Goal: Task Accomplishment & Management: Manage account settings

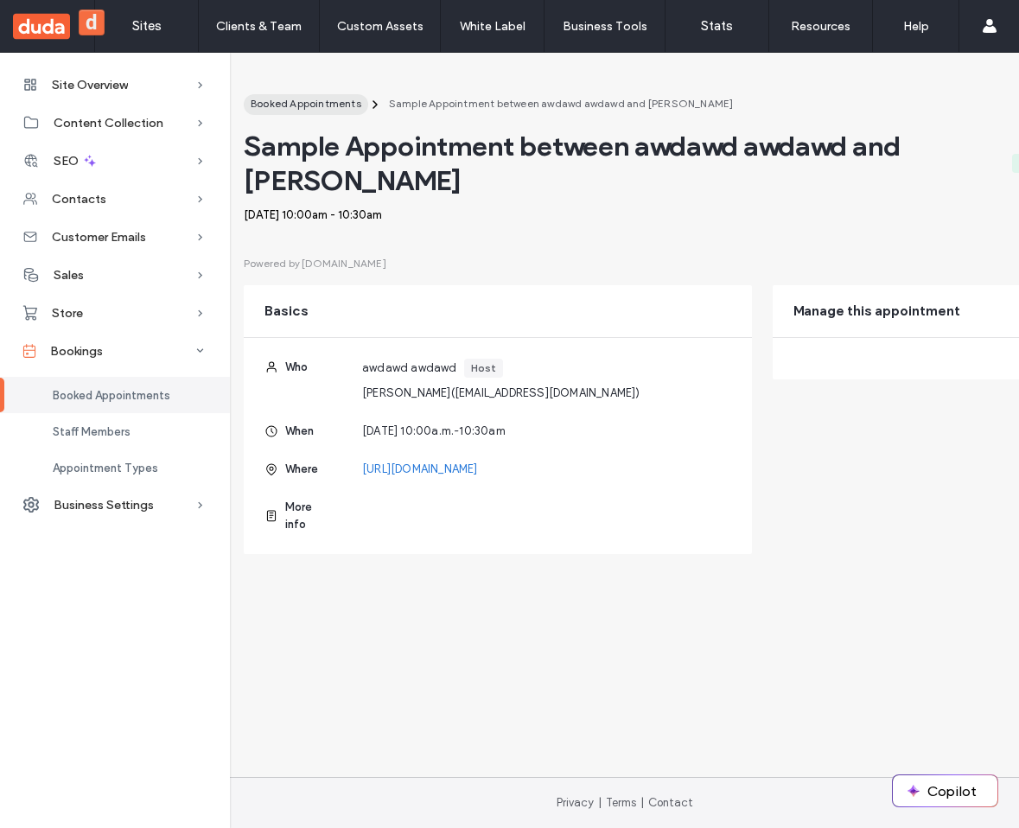
click at [329, 111] on div "Booked Appointments" at bounding box center [306, 104] width 111 height 16
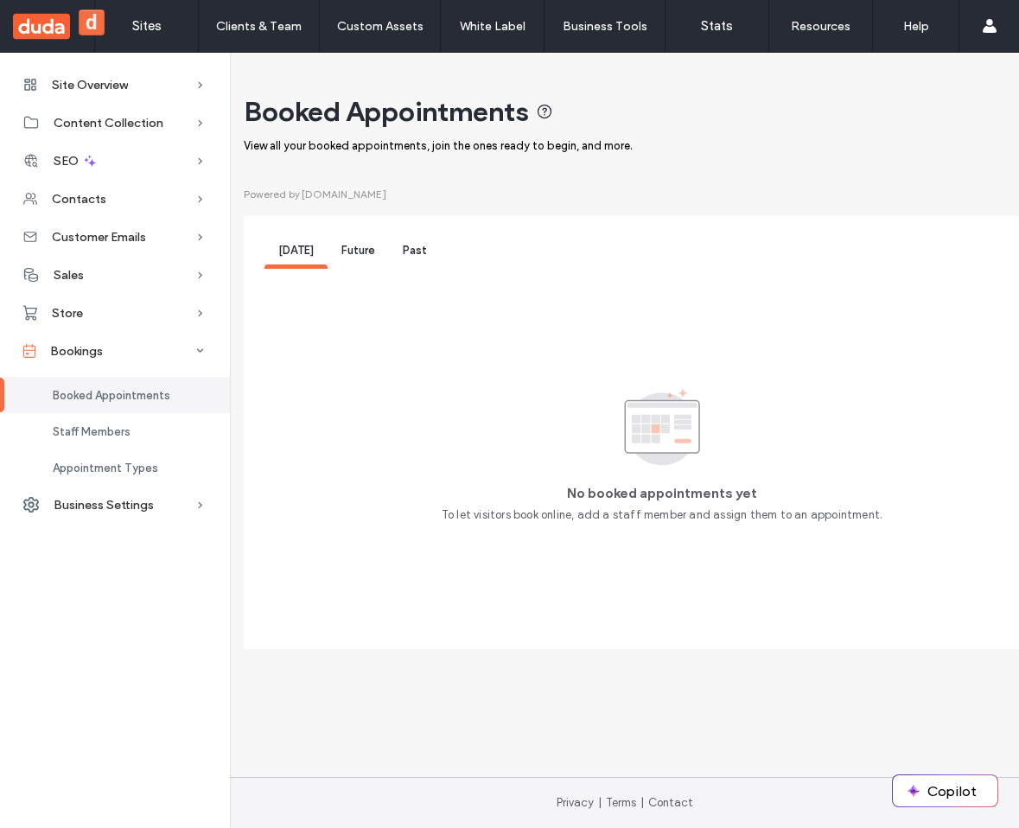
click at [354, 259] on div "Future" at bounding box center [358, 253] width 61 height 32
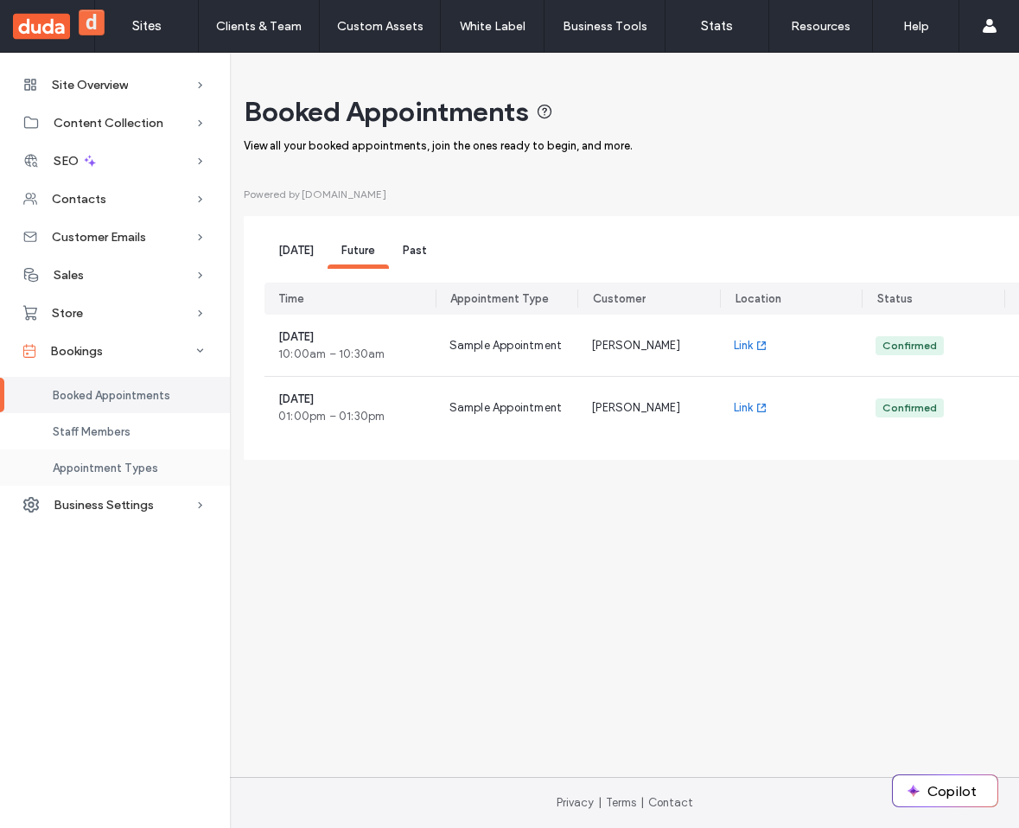
click at [127, 472] on span "Appointment Types" at bounding box center [105, 468] width 105 height 13
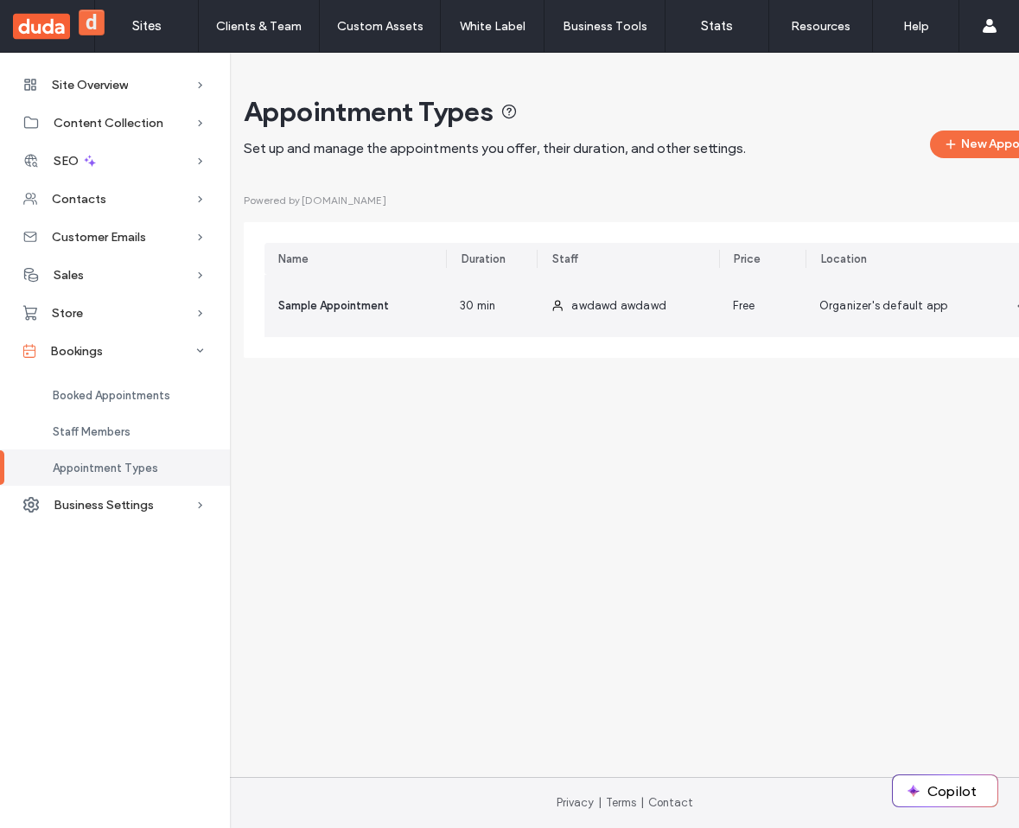
click at [619, 291] on div "awdawd awdawd" at bounding box center [627, 306] width 181 height 62
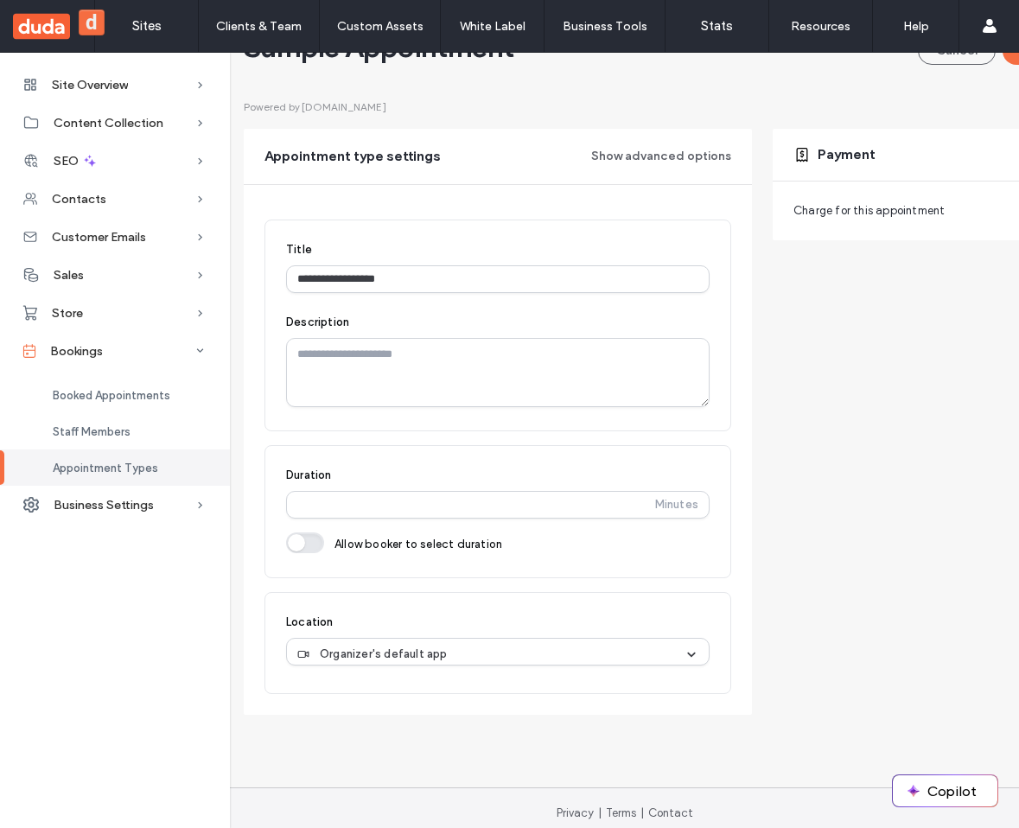
scroll to position [125, 0]
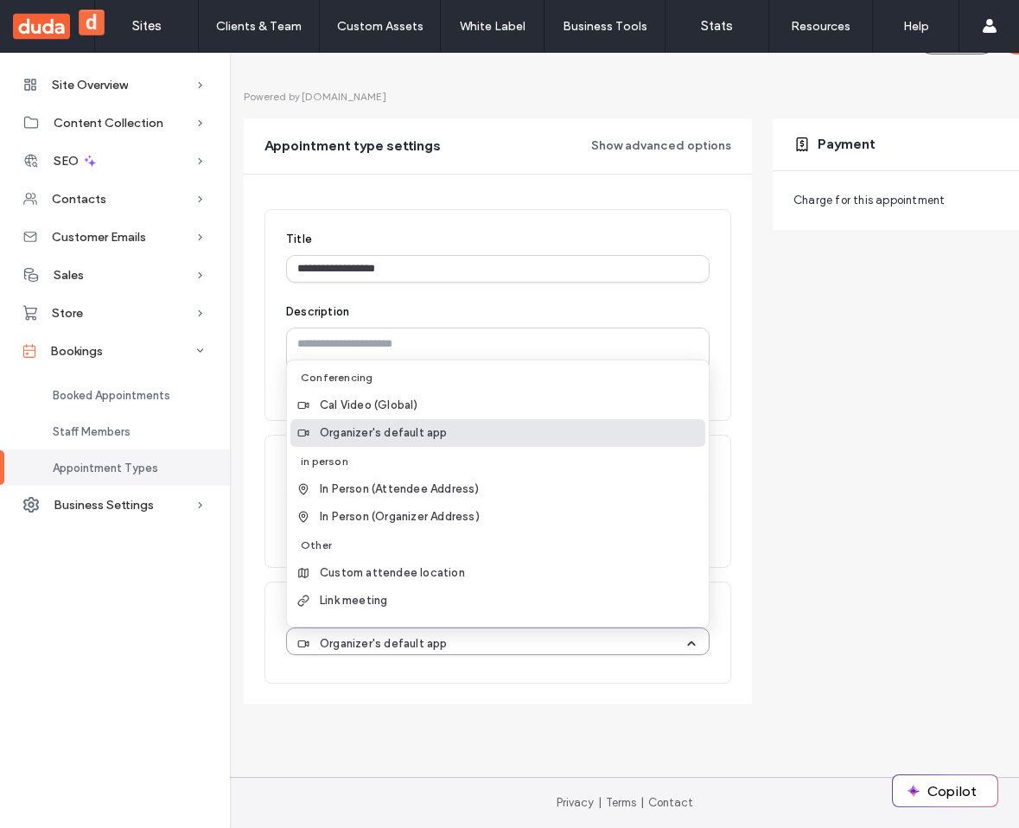
click at [509, 635] on div "Organizer's default app" at bounding box center [490, 643] width 387 height 17
click at [462, 481] on span "In Person (Attendee Address)" at bounding box center [400, 489] width 160 height 17
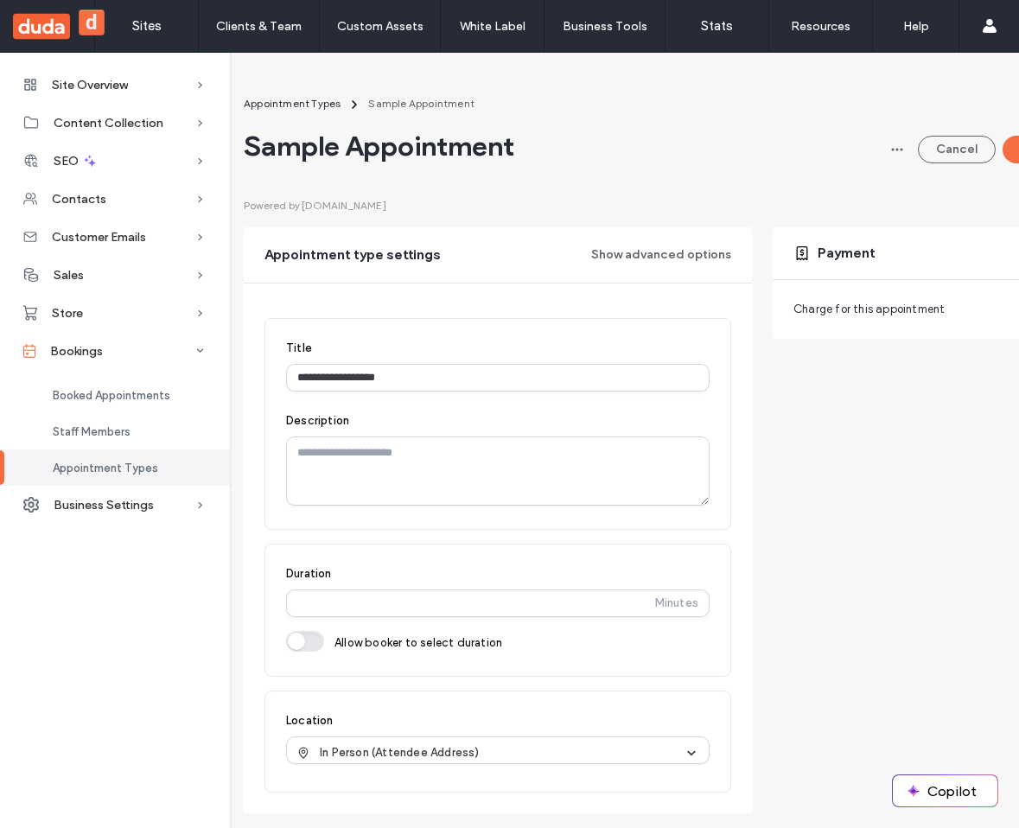
scroll to position [0, 87]
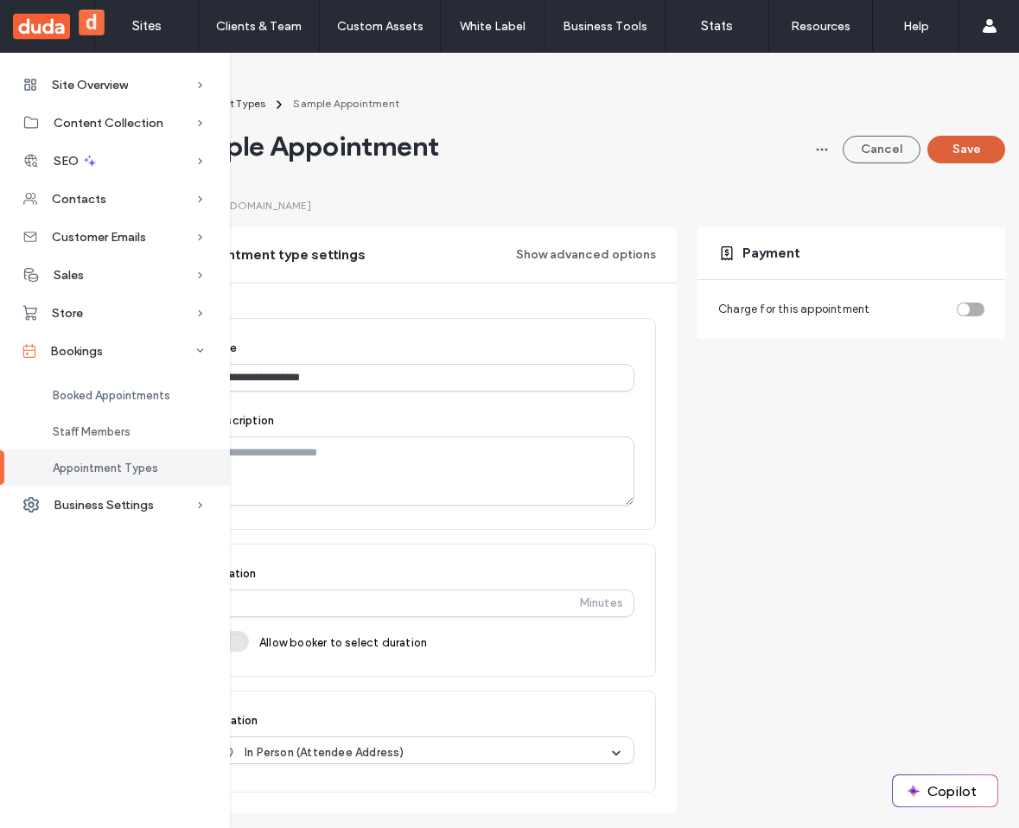
click at [931, 155] on button "Save" at bounding box center [966, 150] width 78 height 28
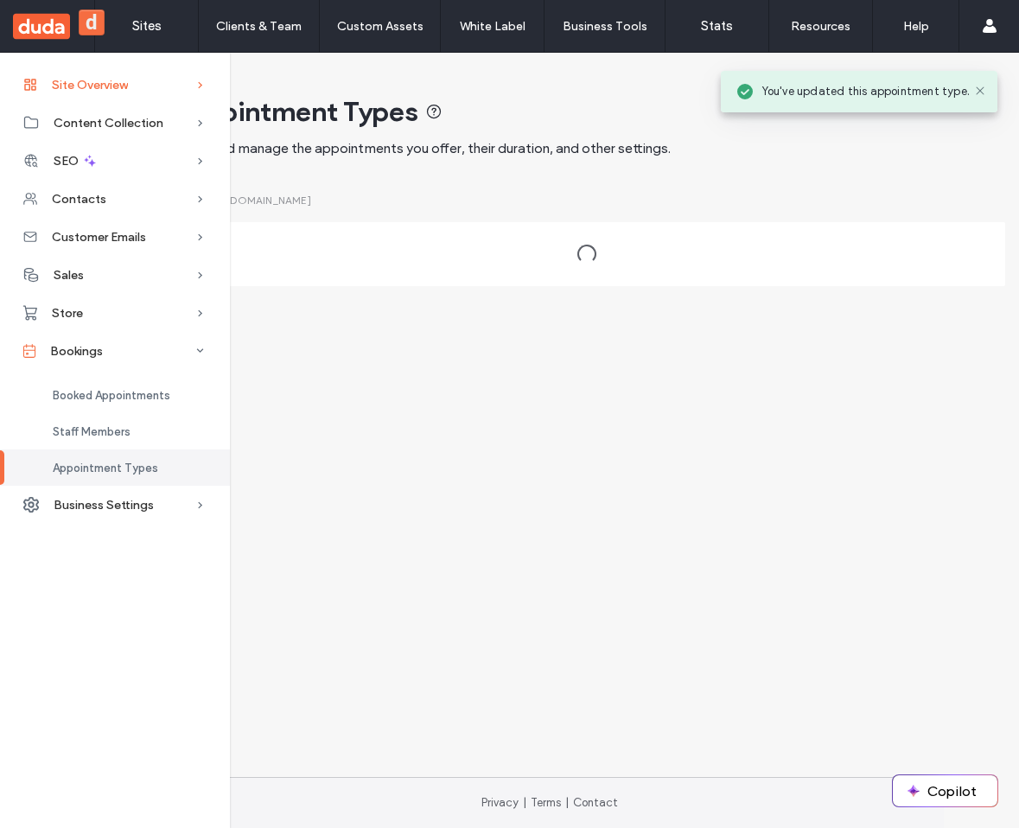
scroll to position [0, 75]
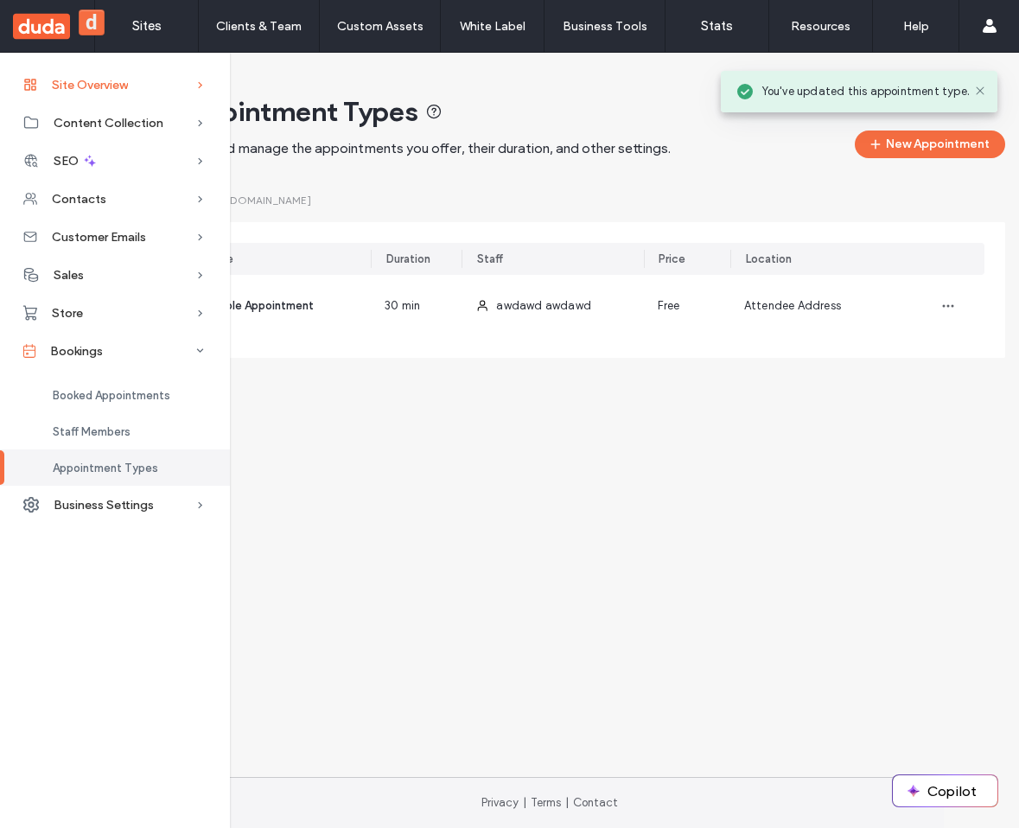
click at [153, 88] on div "Site Overview" at bounding box center [115, 85] width 230 height 38
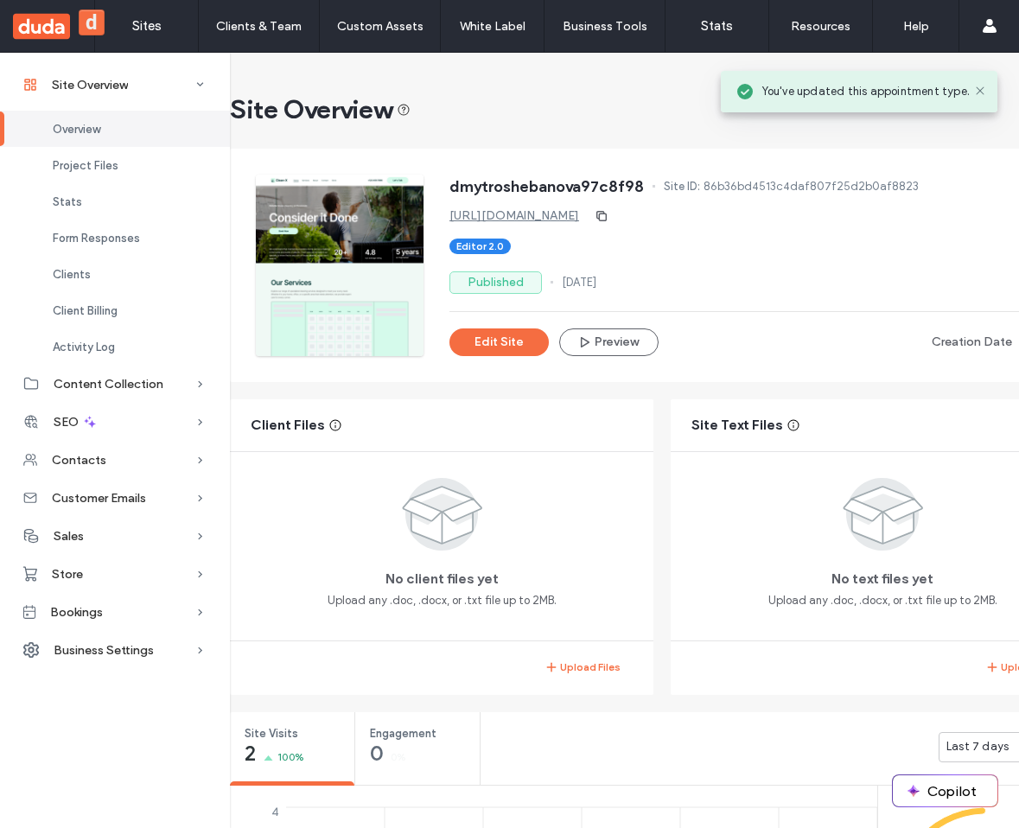
click at [468, 217] on link "https://dmytroshebanova97c8f98.multiscreen.d1test.biz" at bounding box center [514, 215] width 130 height 15
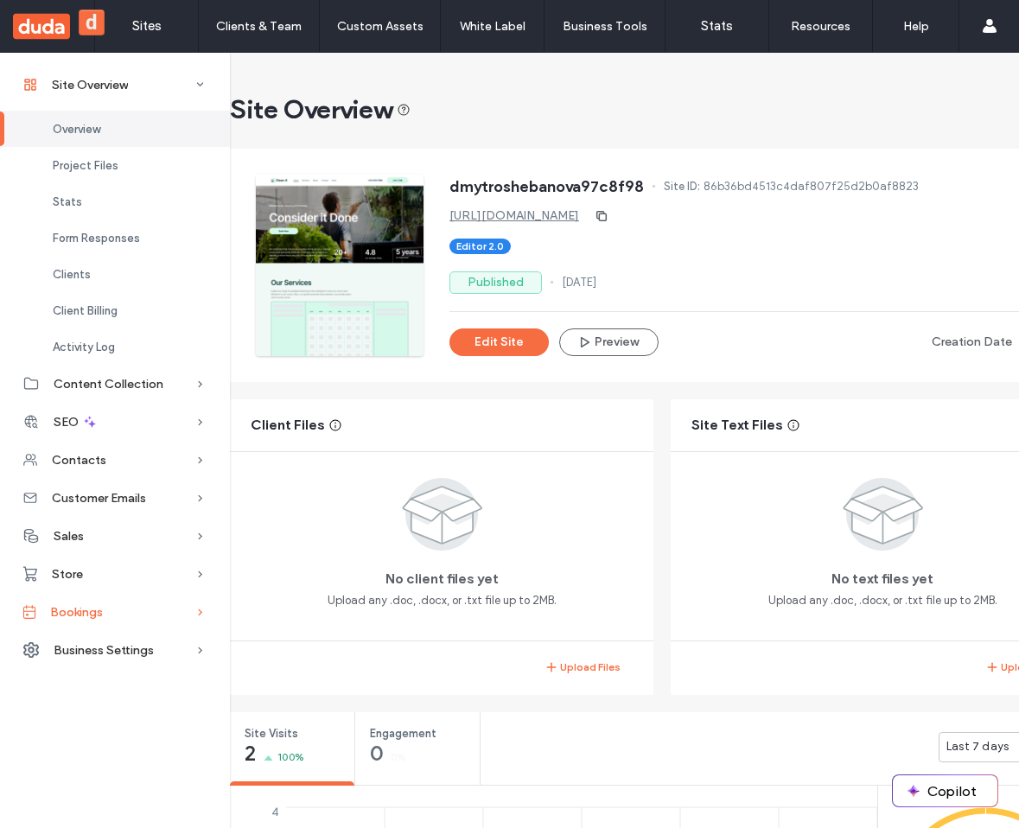
click at [91, 618] on span "Bookings" at bounding box center [76, 612] width 53 height 15
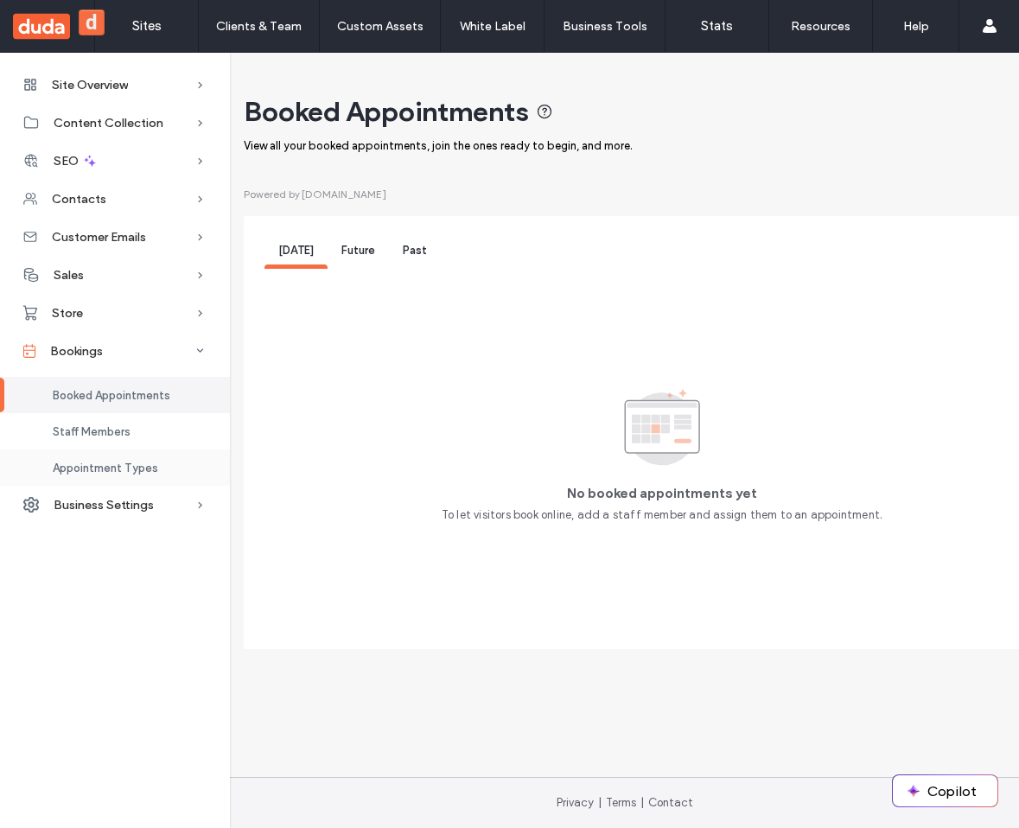
click at [180, 467] on div "Appointment Types" at bounding box center [115, 467] width 230 height 36
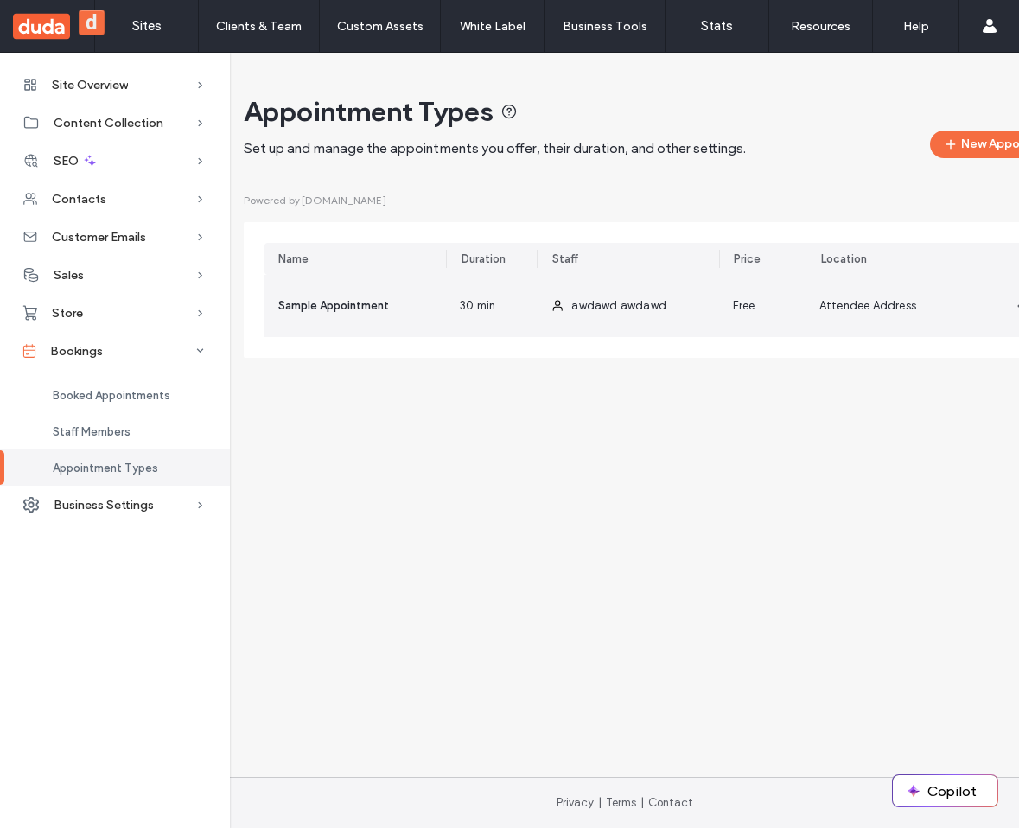
click at [566, 295] on div "awdawd awdawd" at bounding box center [627, 306] width 181 height 62
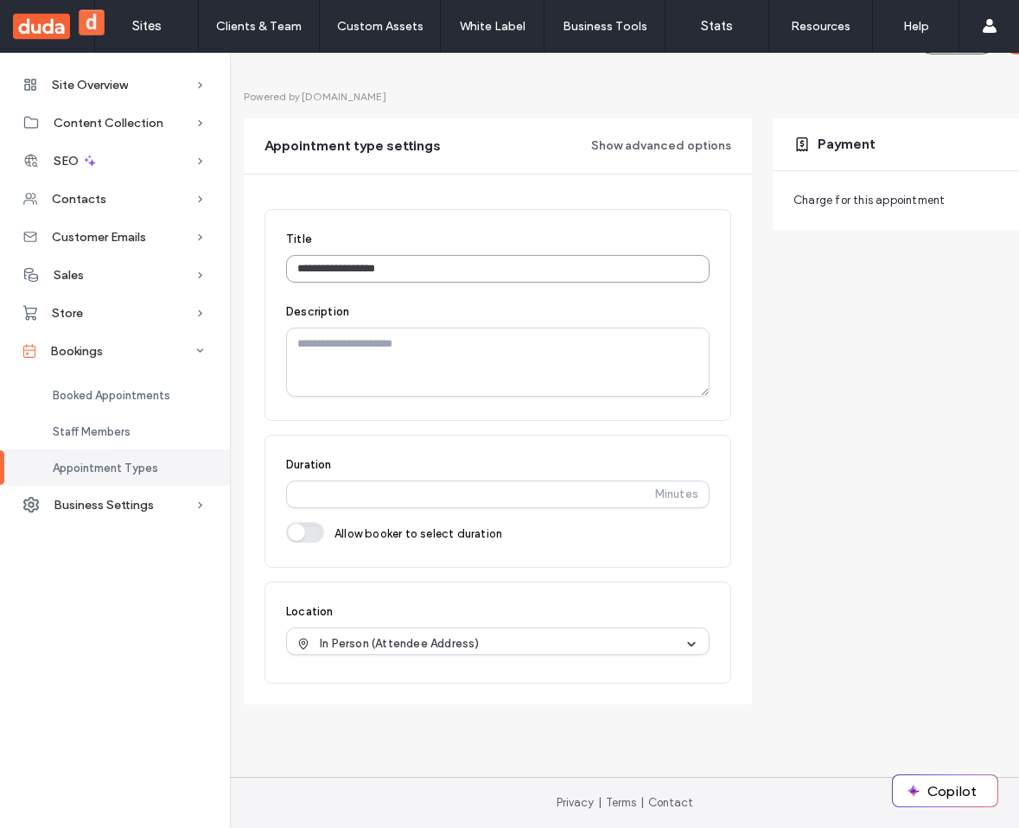
scroll to position [125, 0]
click at [422, 635] on span "In Person (Attendee Address)" at bounding box center [400, 643] width 160 height 17
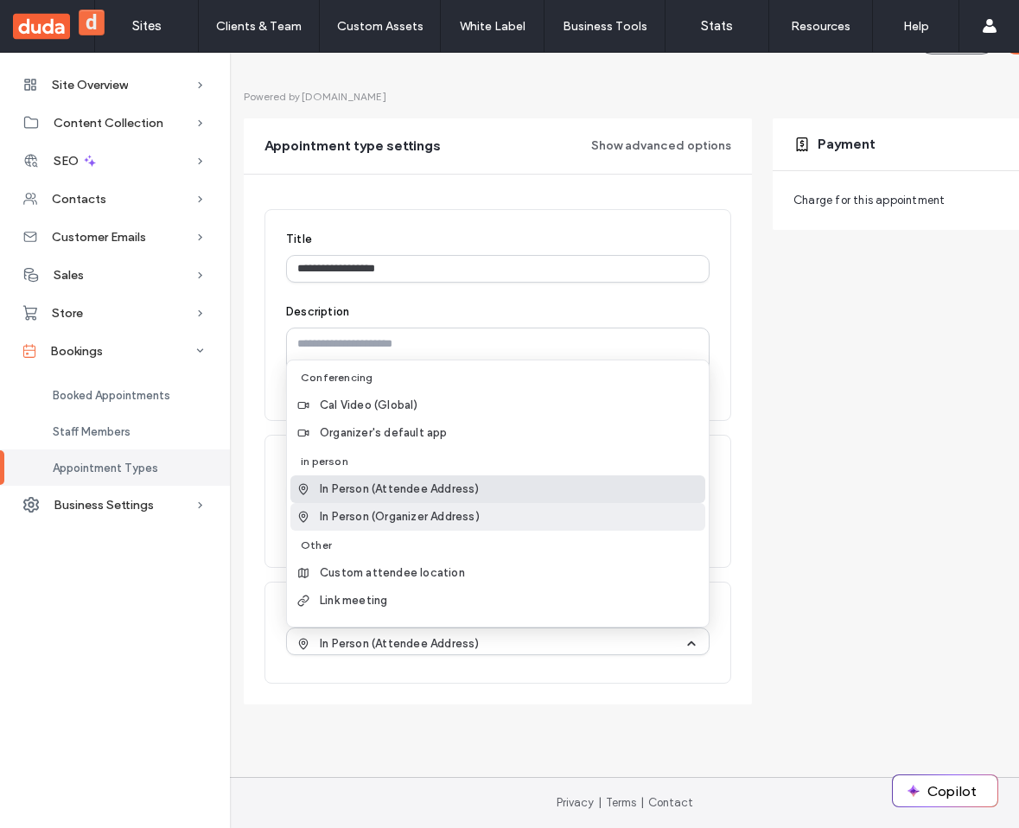
click at [440, 503] on div "In Person (Organizer Address)" at bounding box center [497, 517] width 415 height 28
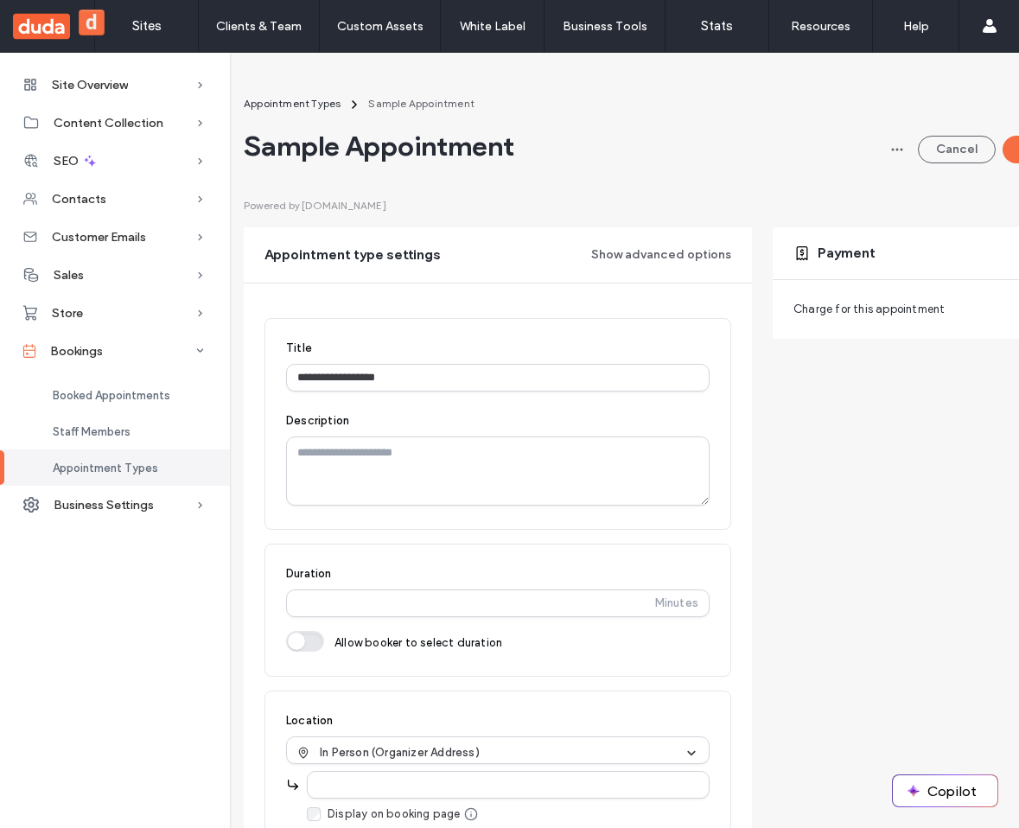
scroll to position [184, 0]
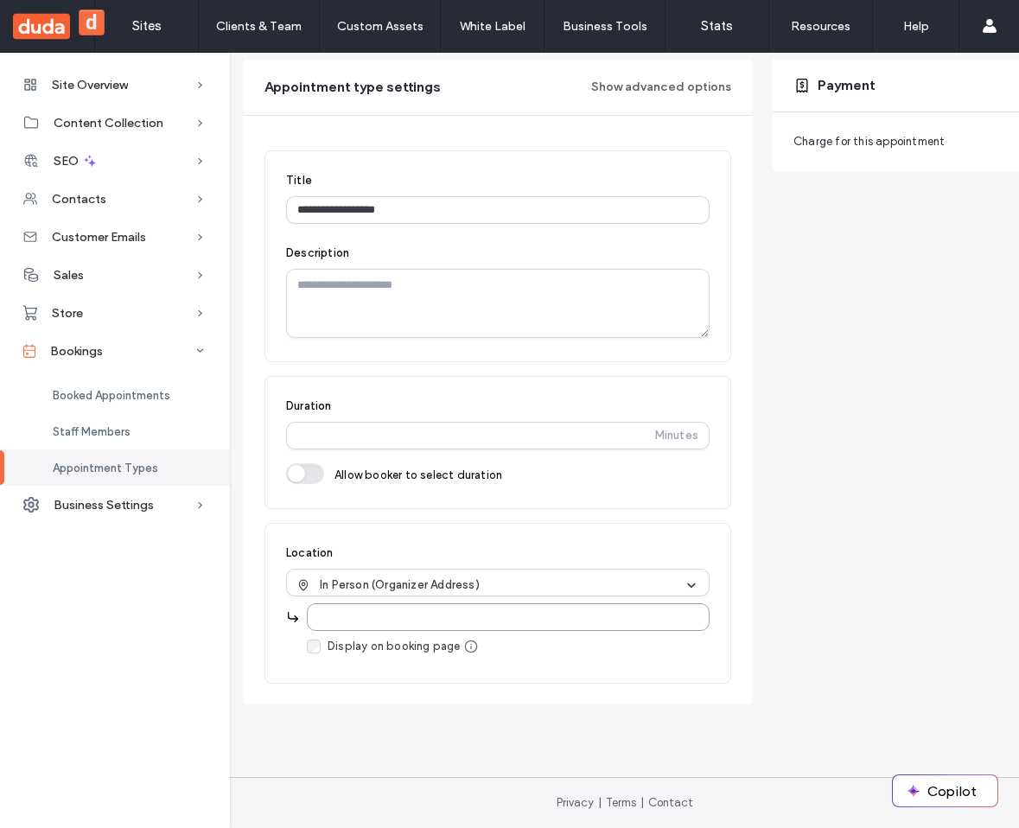
click at [363, 604] on input "text" at bounding box center [508, 617] width 403 height 28
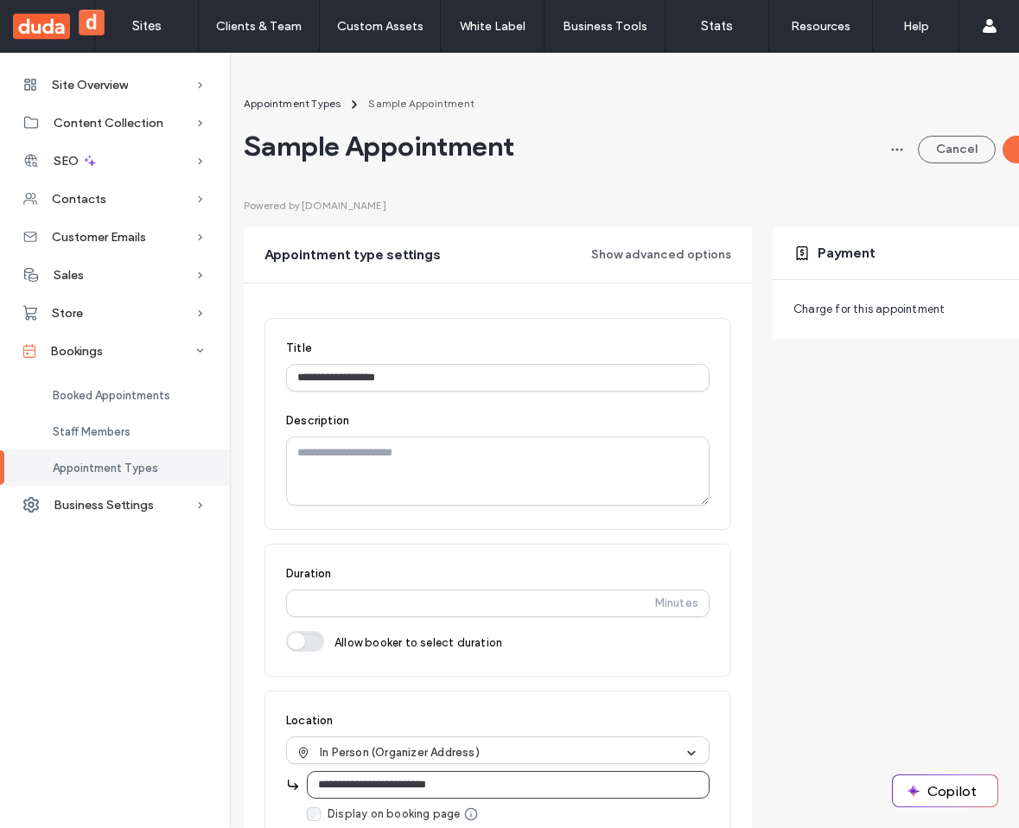
scroll to position [0, 87]
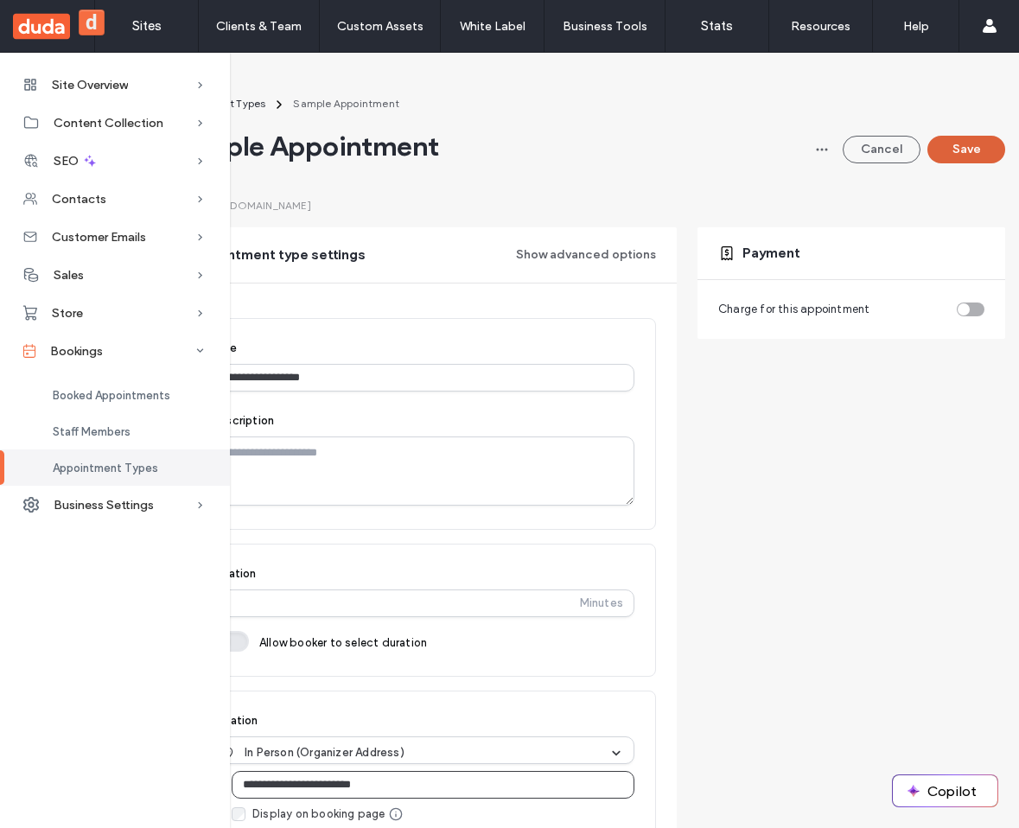
type input "**********"
click at [934, 149] on button "Save" at bounding box center [966, 150] width 78 height 28
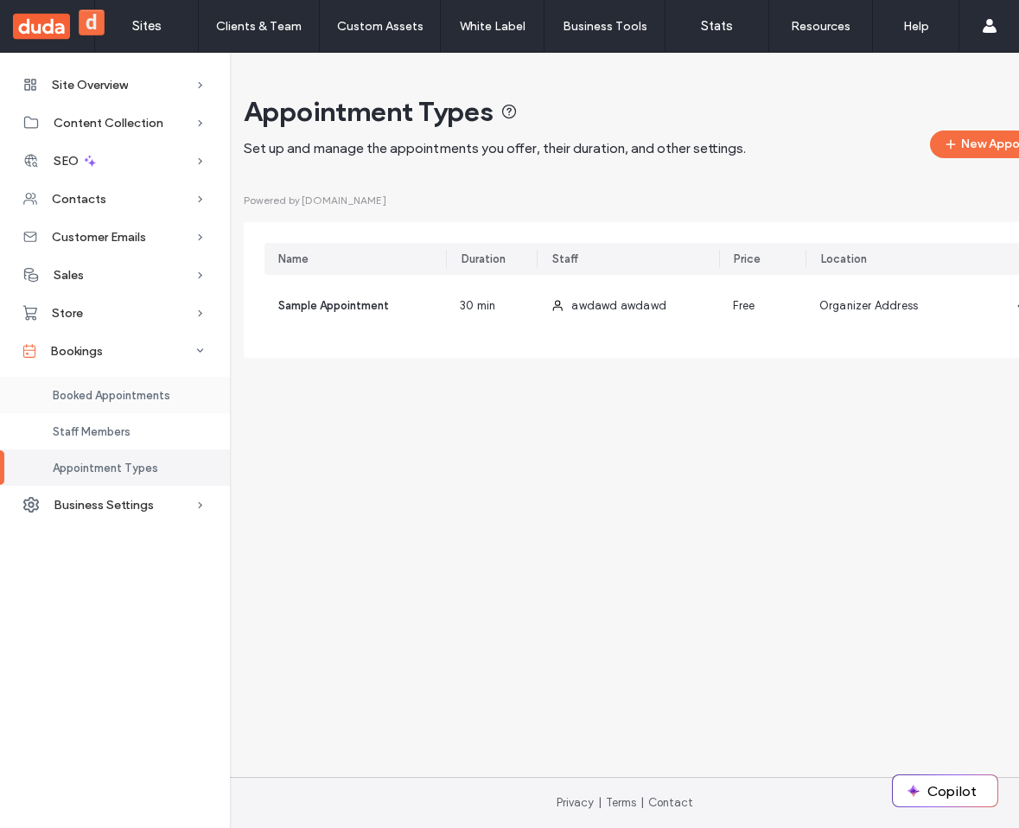
click at [108, 384] on div "Booked Appointments" at bounding box center [115, 395] width 230 height 36
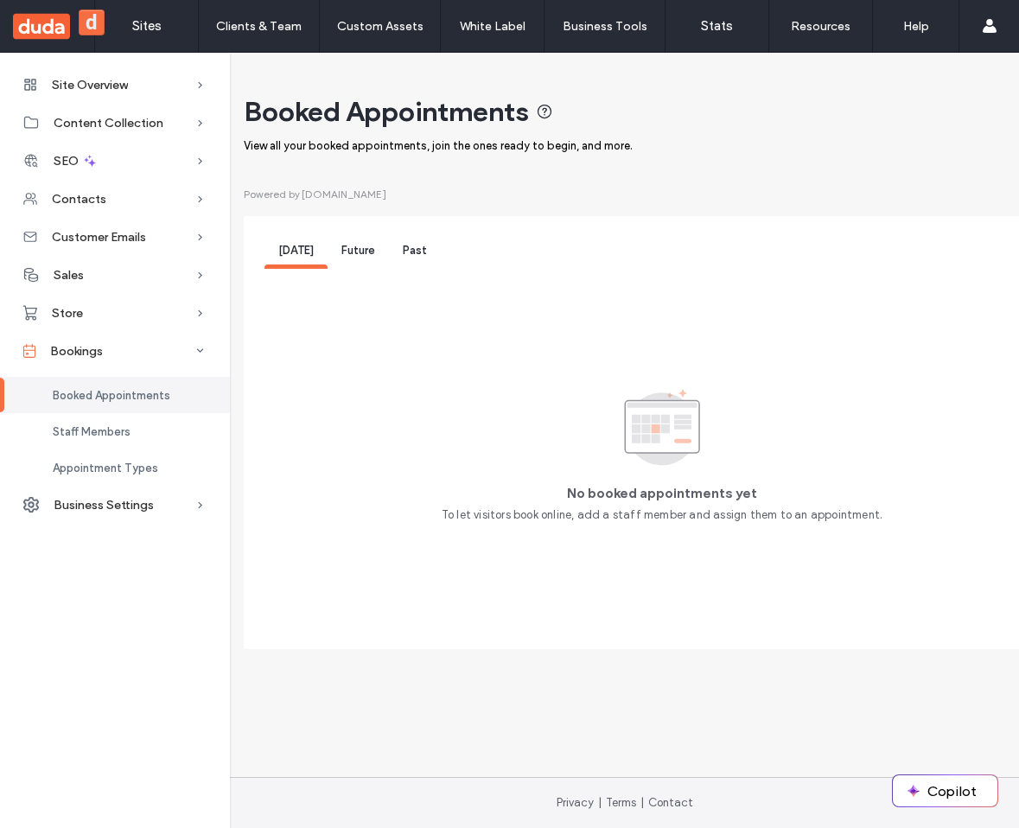
click at [366, 242] on div "Future" at bounding box center [358, 253] width 61 height 32
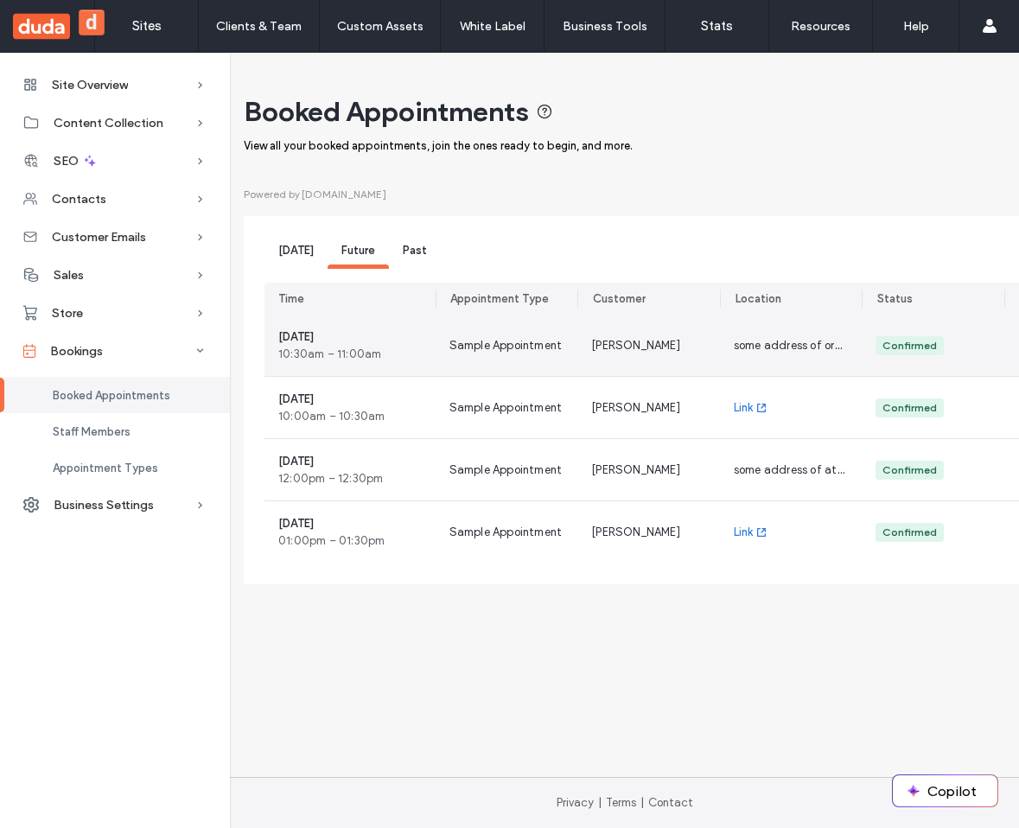
click at [552, 355] on div "Sample Appointment" at bounding box center [507, 345] width 143 height 61
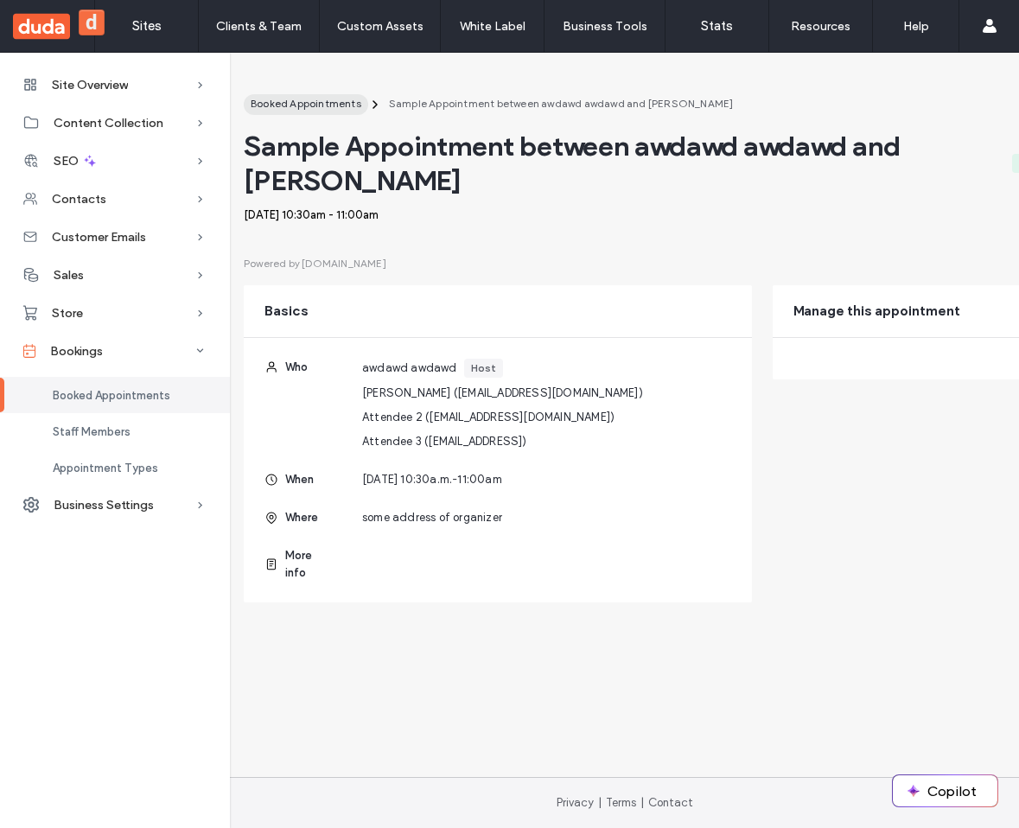
click at [310, 103] on span "Booked Appointments" at bounding box center [306, 103] width 111 height 13
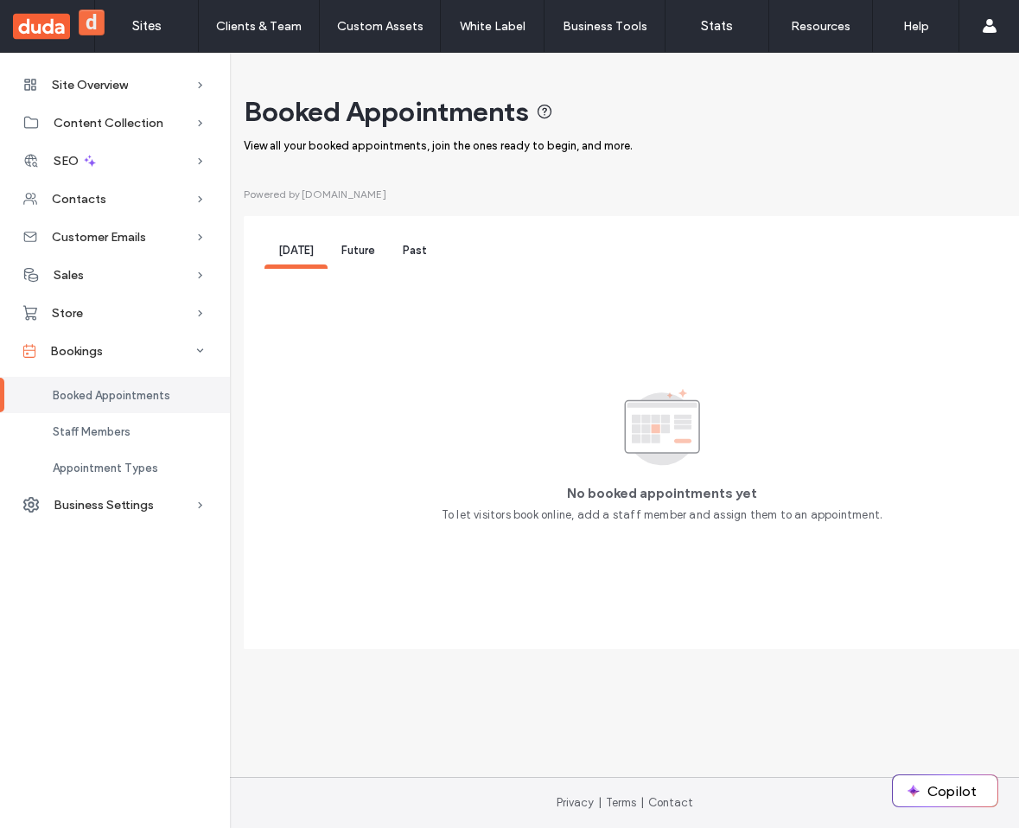
click at [349, 243] on div "Future" at bounding box center [358, 253] width 61 height 32
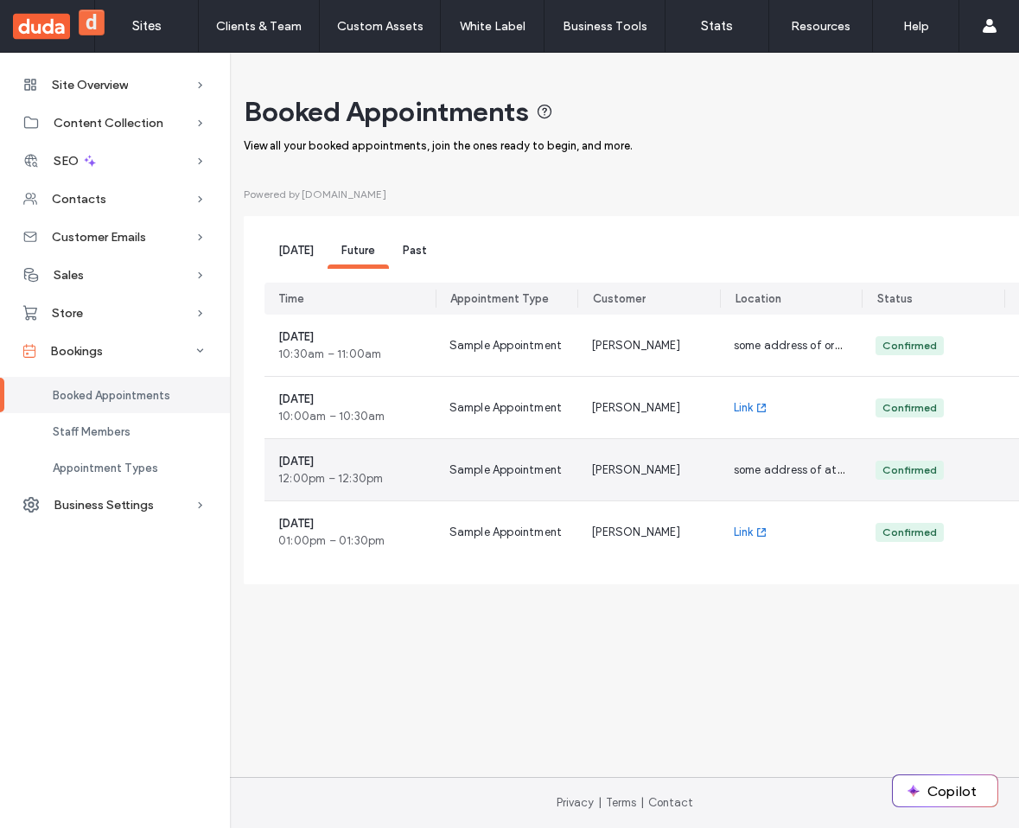
click at [447, 466] on div "Sample Appointment" at bounding box center [507, 469] width 143 height 61
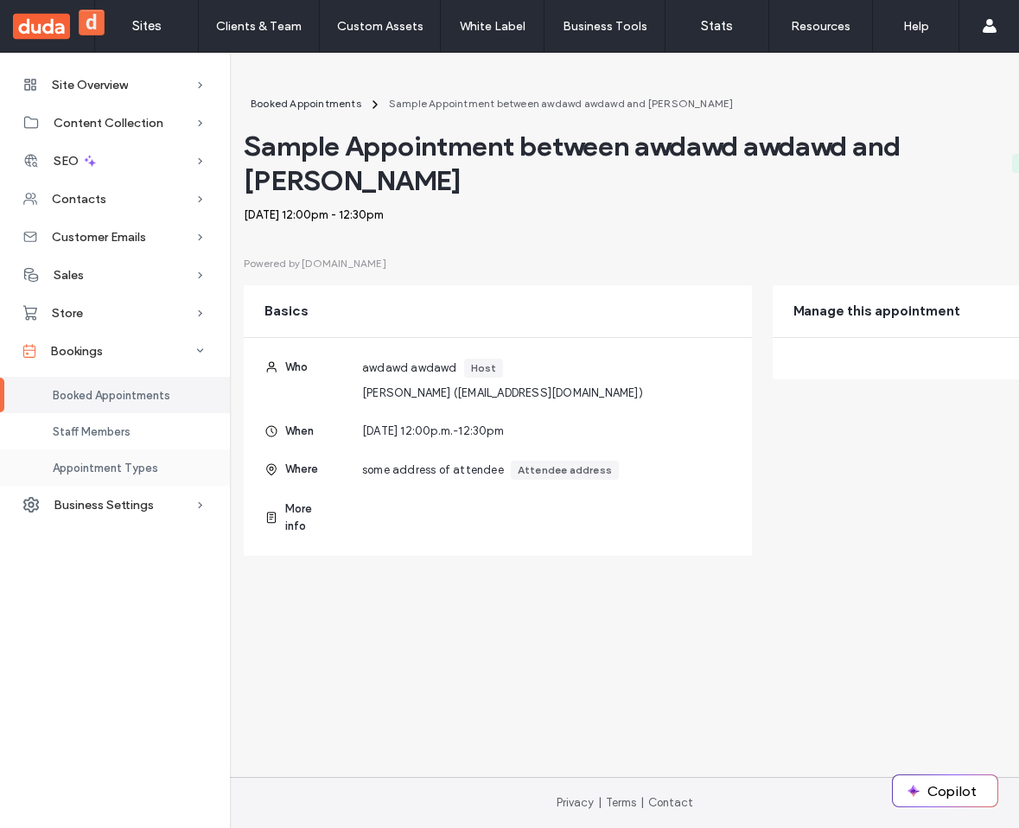
click at [109, 474] on span "Appointment Types" at bounding box center [105, 468] width 105 height 13
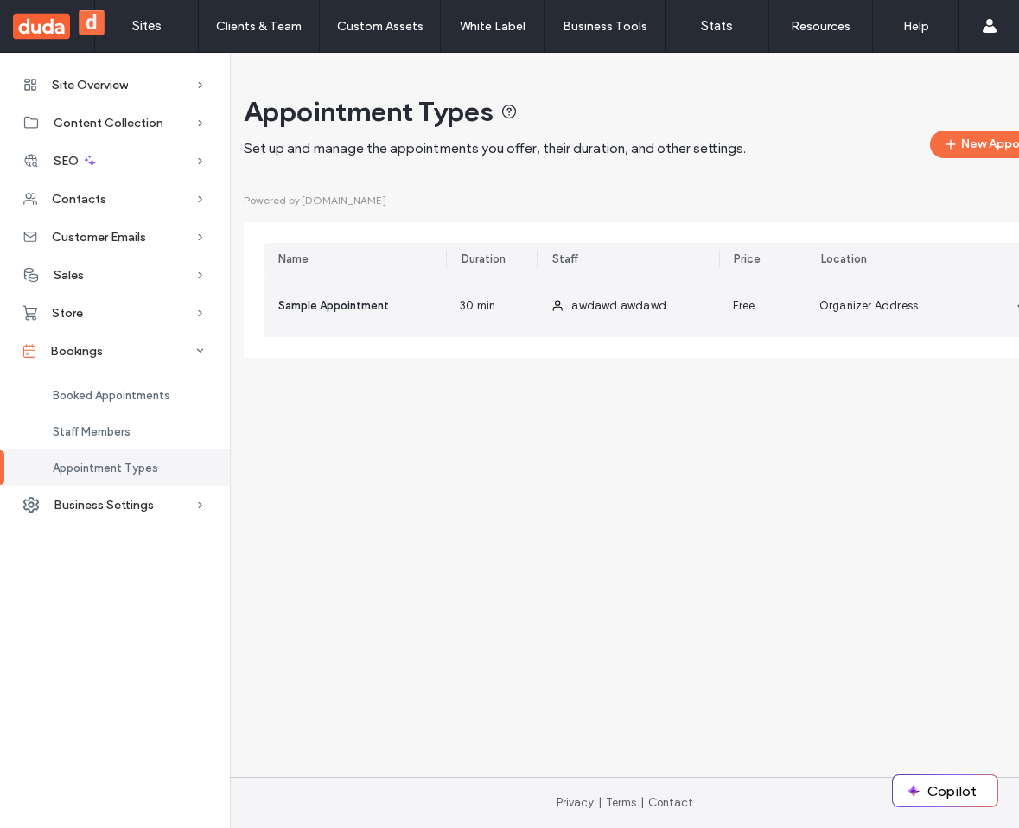
click at [485, 306] on span "30 min" at bounding box center [477, 305] width 35 height 17
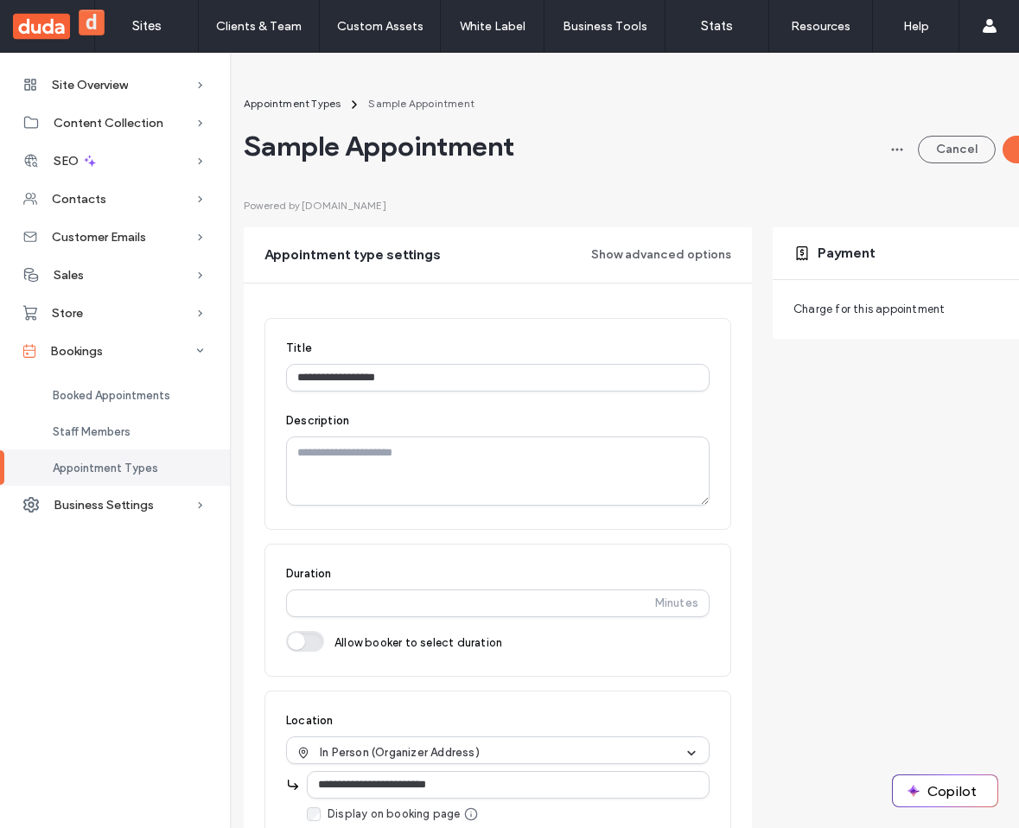
scroll to position [184, 0]
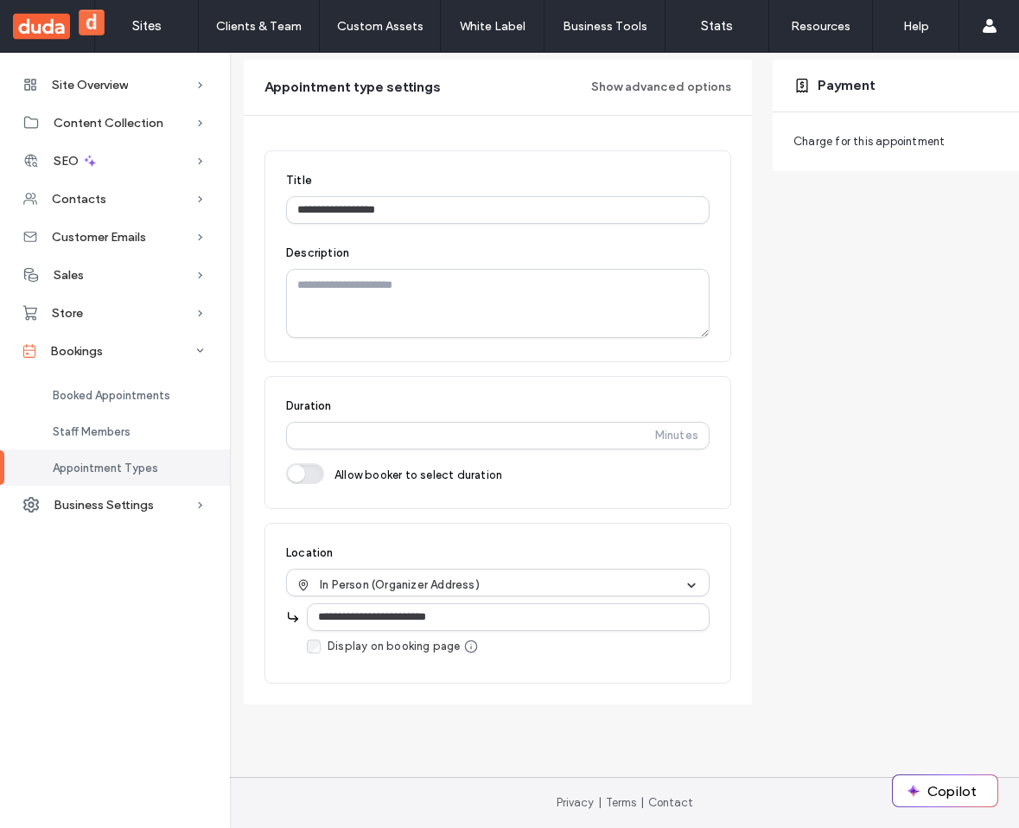
click at [435, 582] on li "**********" at bounding box center [497, 612] width 423 height 86
click at [435, 576] on span "In Person (Organizer Address)" at bounding box center [400, 584] width 160 height 17
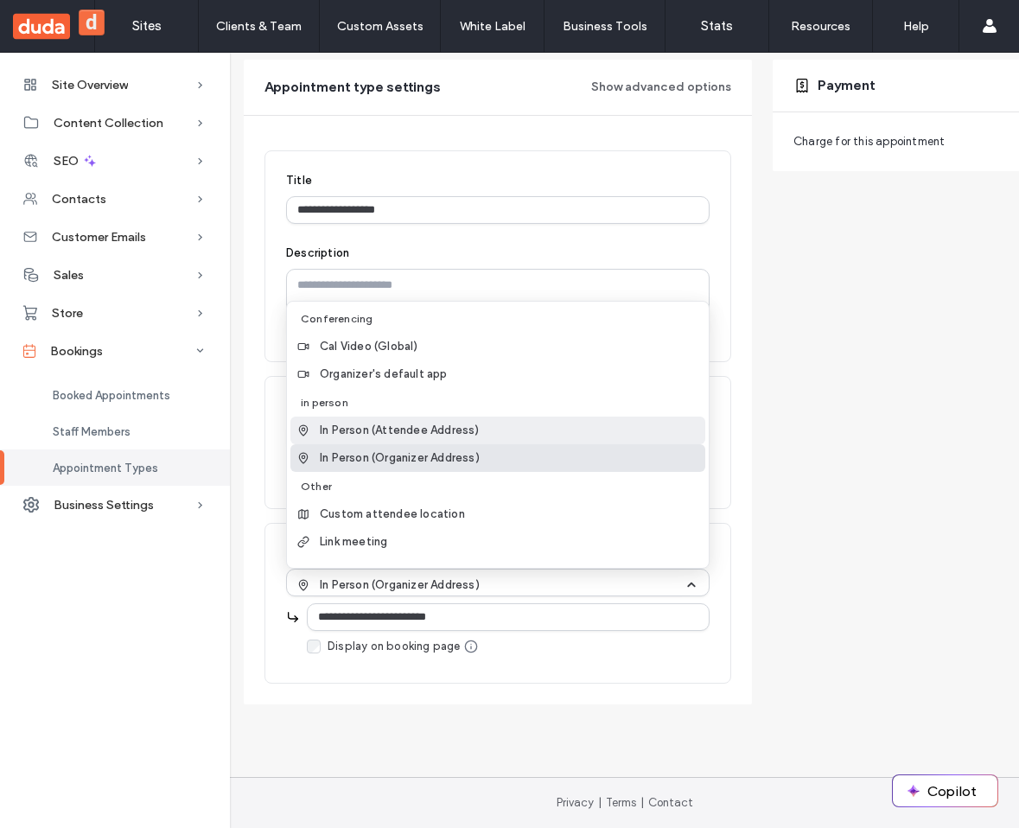
click at [416, 422] on span "In Person (Attendee Address)" at bounding box center [400, 430] width 160 height 17
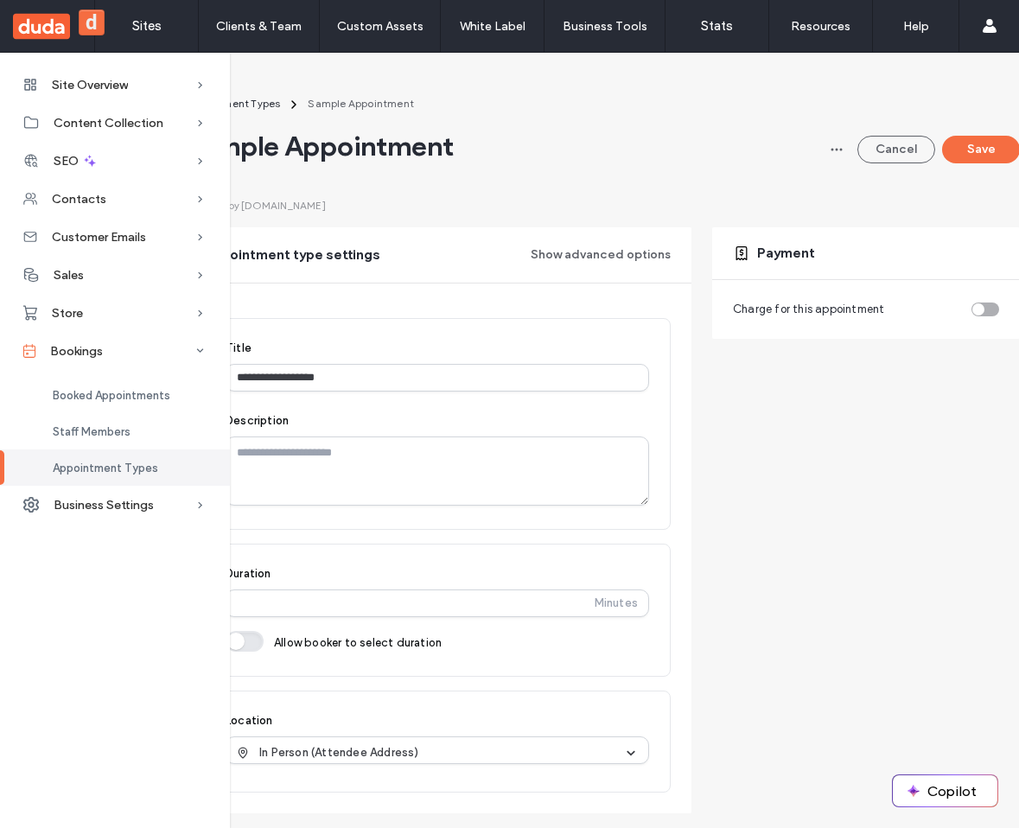
scroll to position [0, 87]
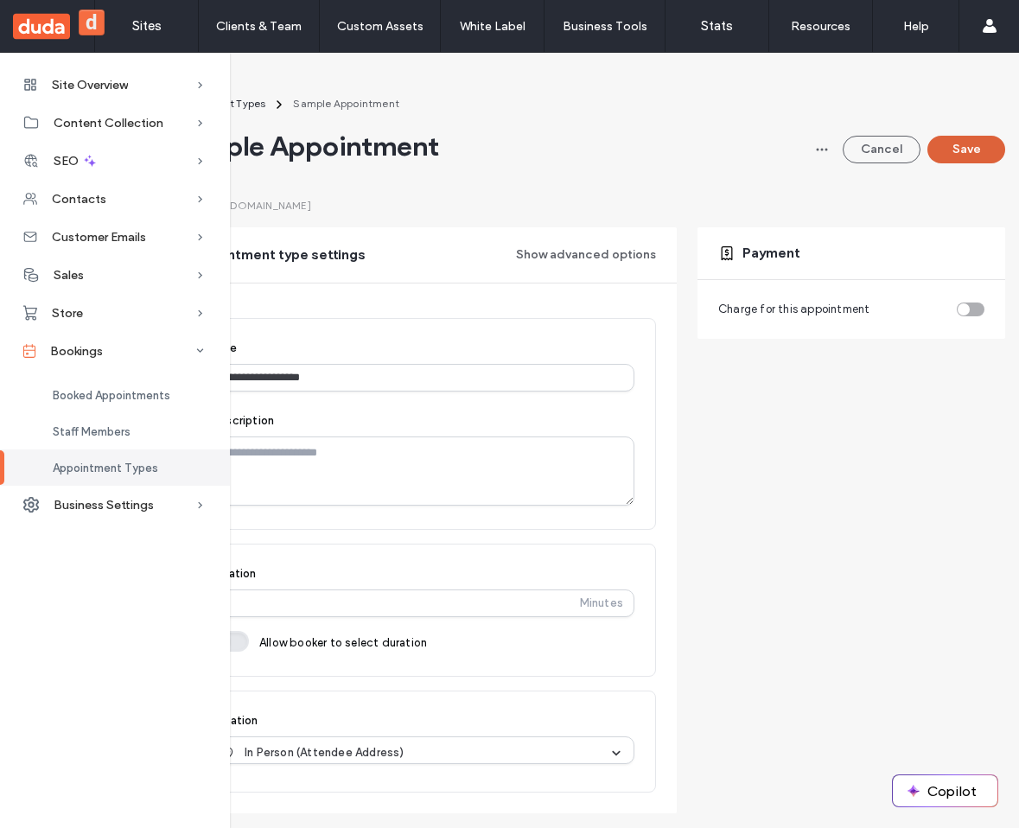
click at [930, 159] on button "Save" at bounding box center [966, 150] width 78 height 28
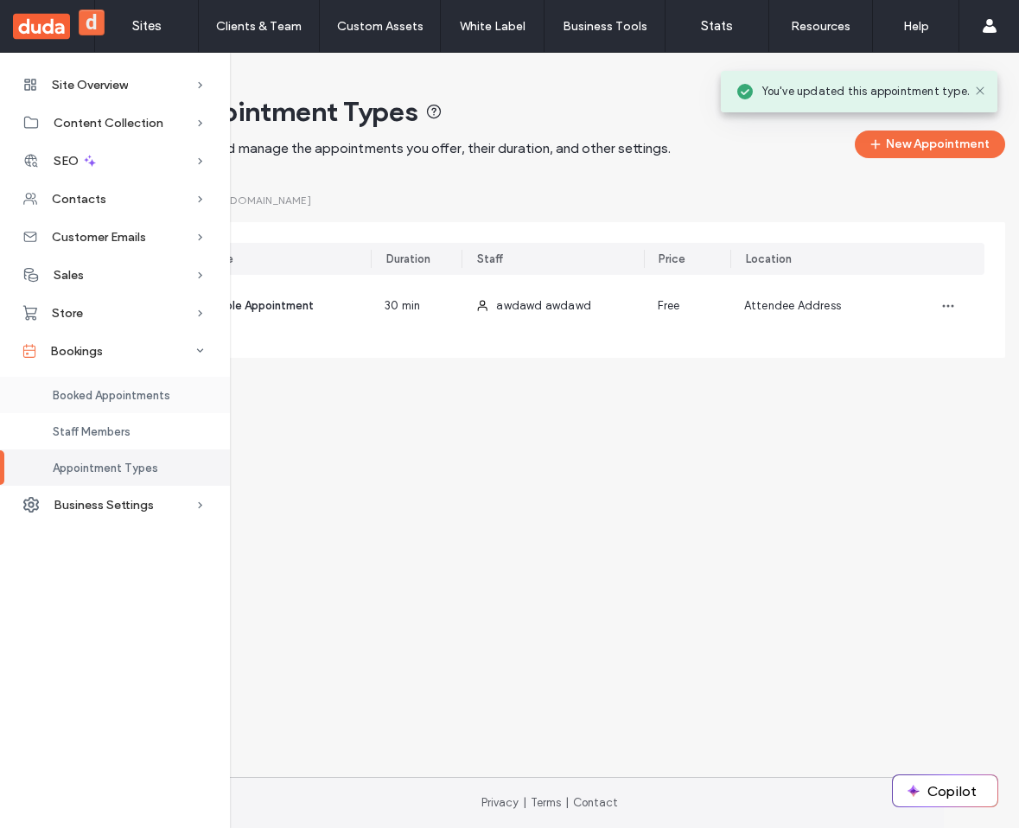
click at [117, 401] on span "Booked Appointments" at bounding box center [112, 395] width 118 height 13
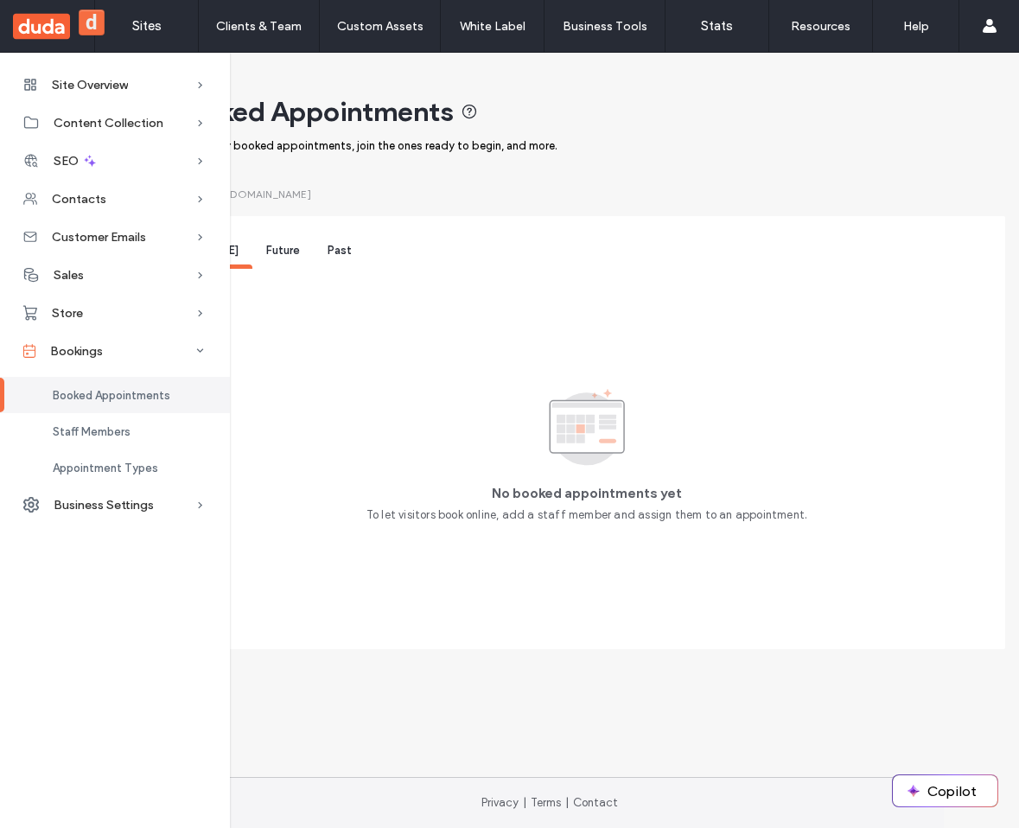
click at [273, 264] on div "Future" at bounding box center [282, 253] width 61 height 32
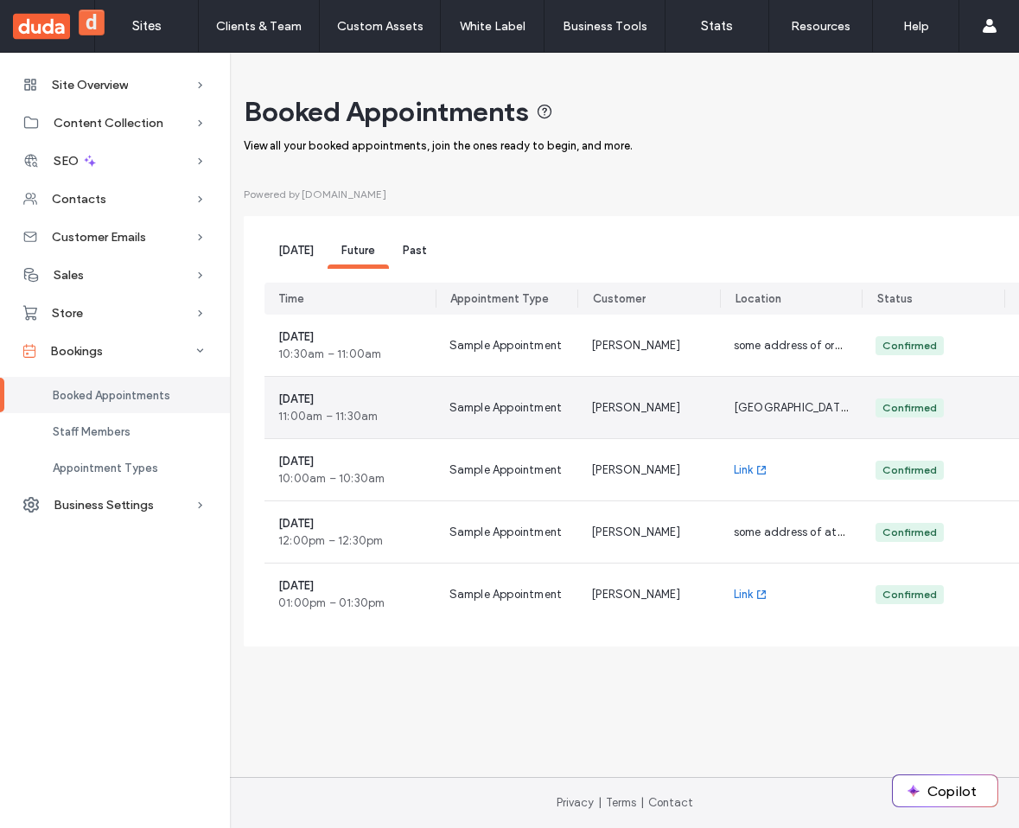
click at [675, 402] on div "Dmytro" at bounding box center [648, 407] width 143 height 61
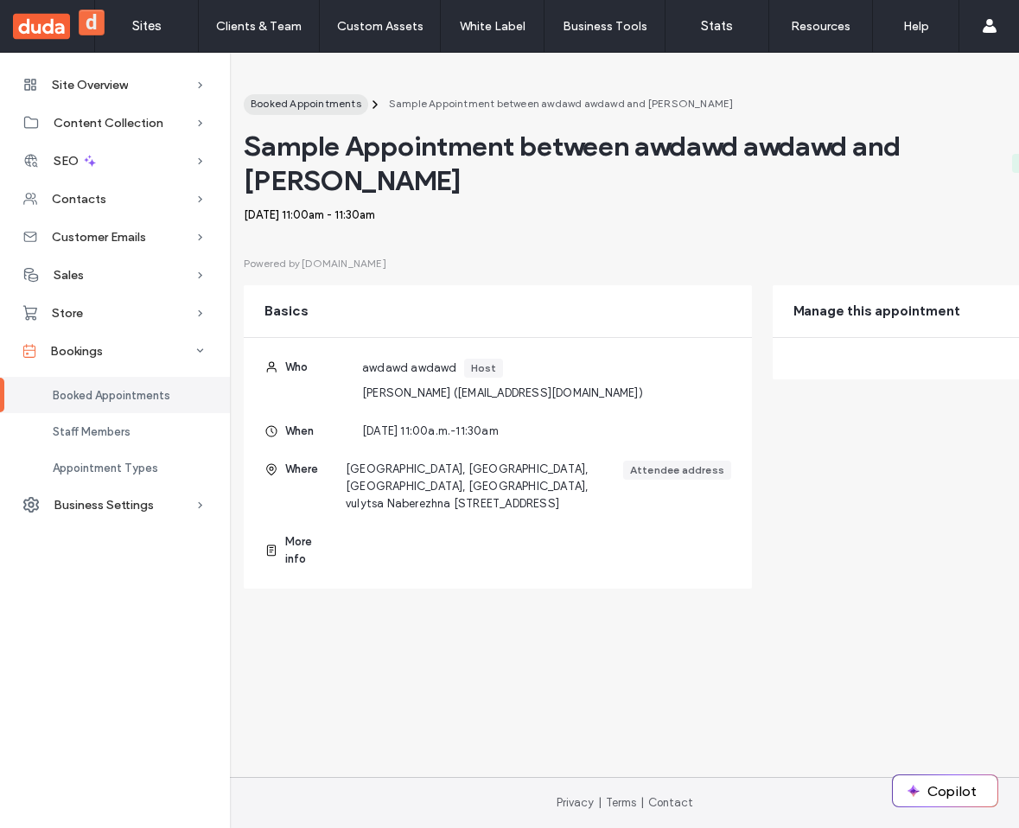
click at [320, 100] on span "Booked Appointments" at bounding box center [306, 103] width 111 height 13
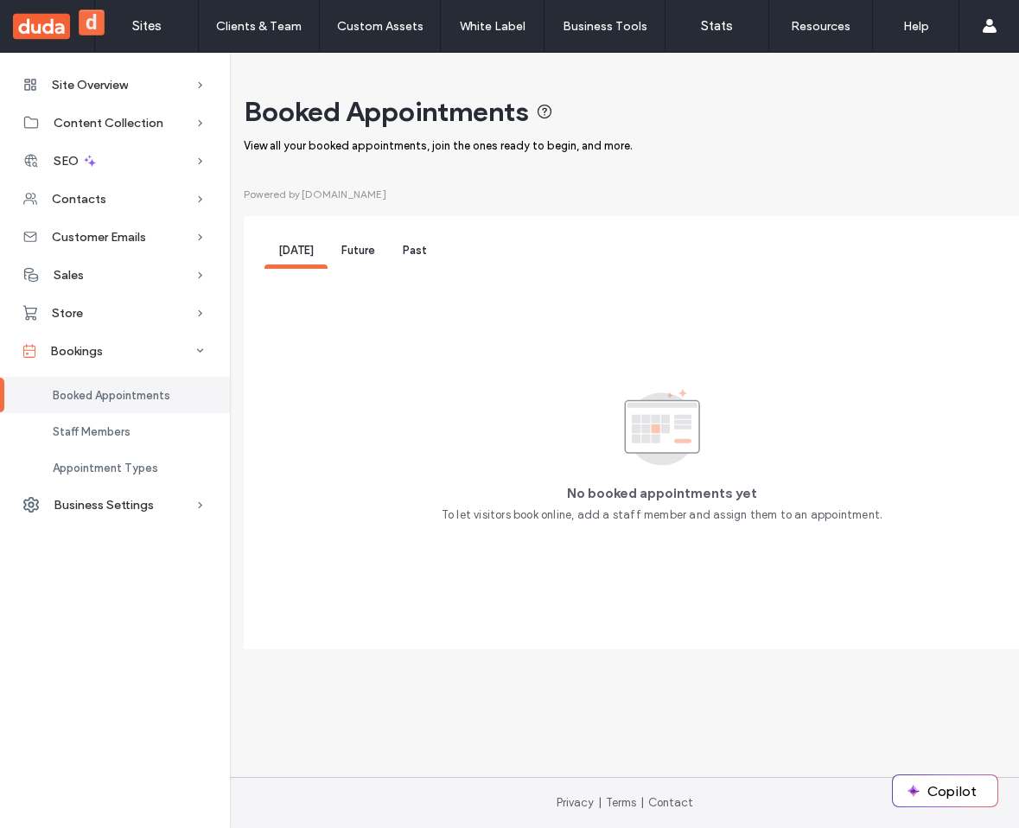
click at [336, 247] on div "Future" at bounding box center [358, 253] width 61 height 32
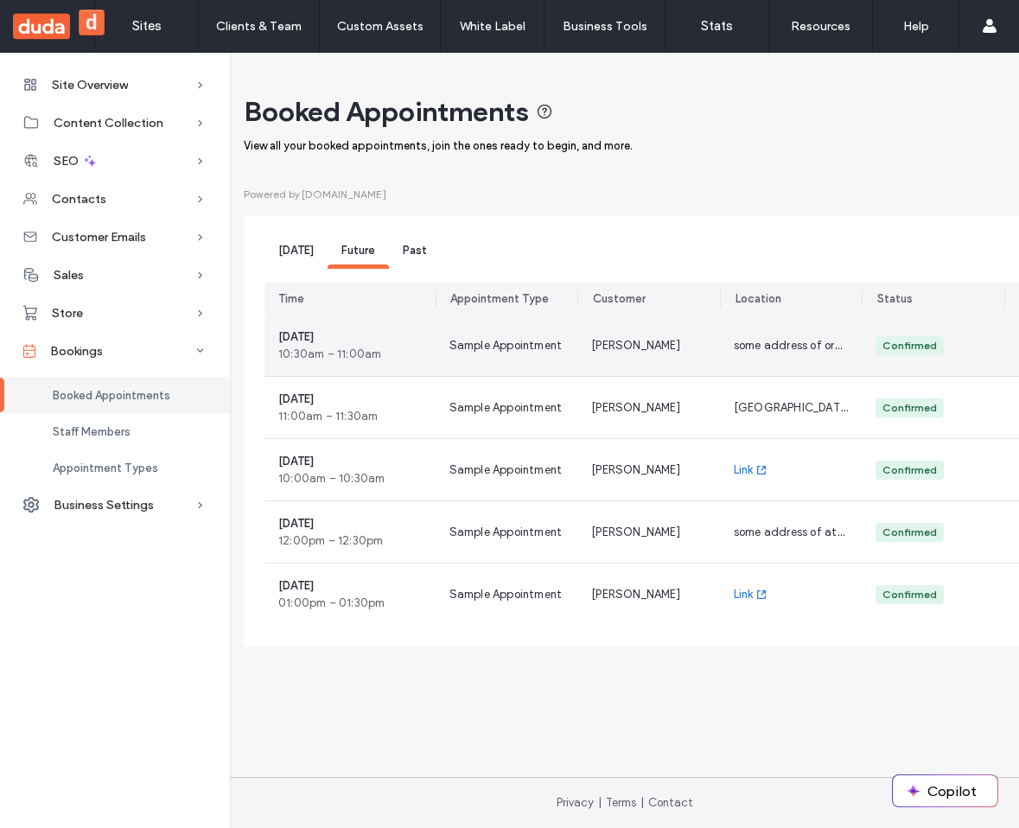
click at [751, 360] on div "some address of organizer" at bounding box center [791, 345] width 143 height 61
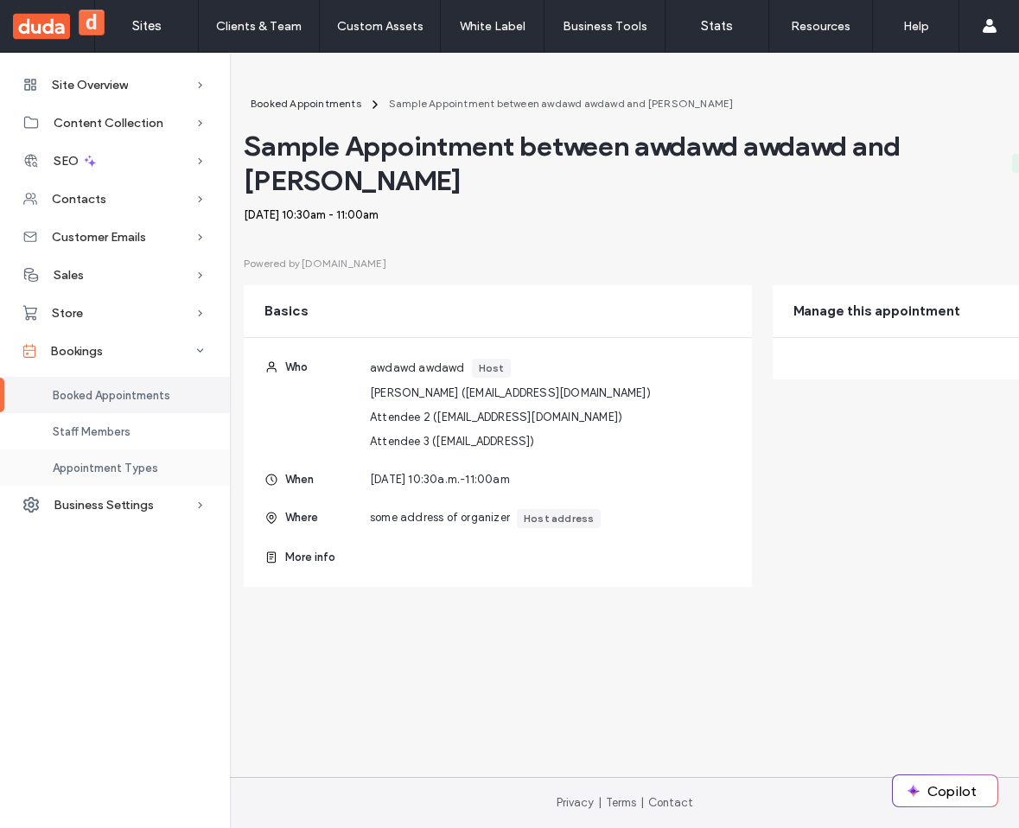
click at [111, 474] on div "Appointment Types" at bounding box center [115, 467] width 230 height 36
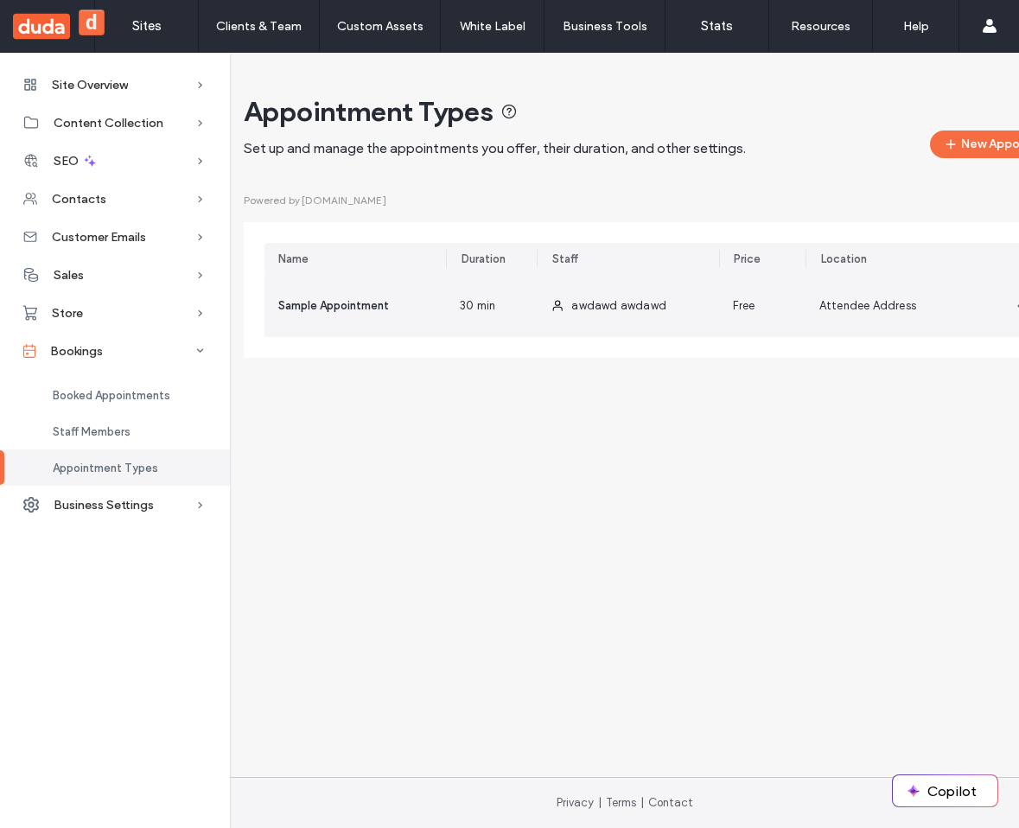
click at [470, 296] on div "30 min" at bounding box center [491, 306] width 91 height 62
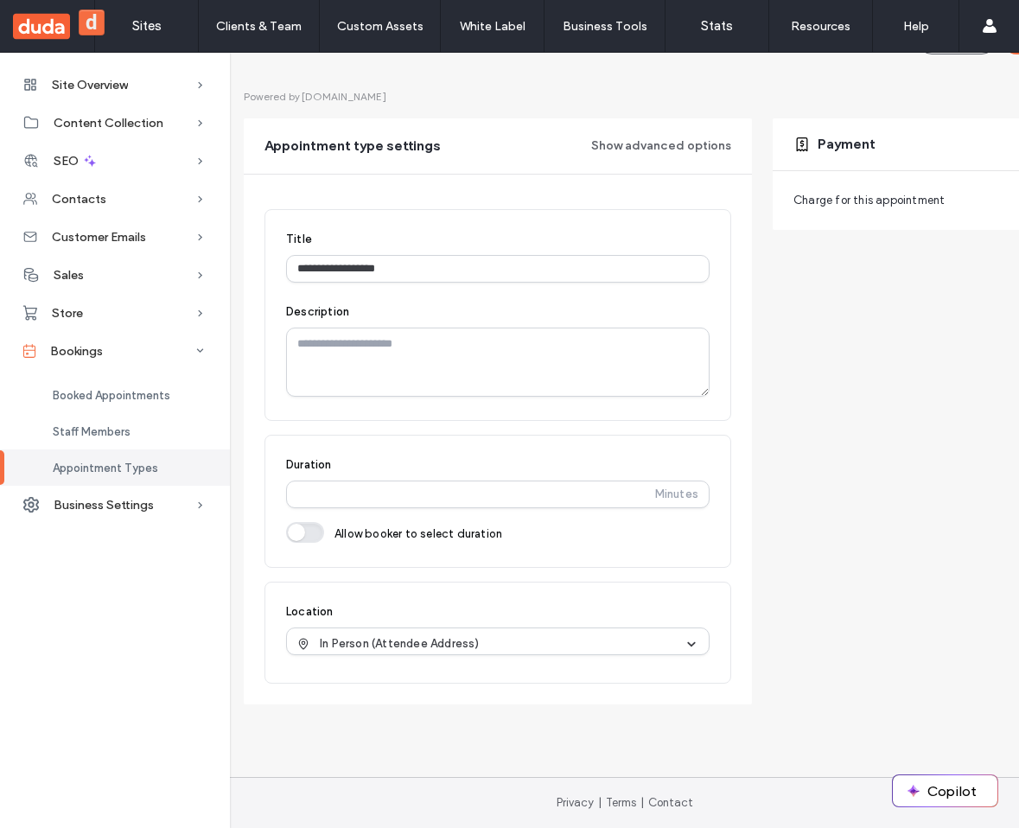
scroll to position [125, 0]
click at [386, 635] on span "In Person (Attendee Address)" at bounding box center [400, 643] width 160 height 17
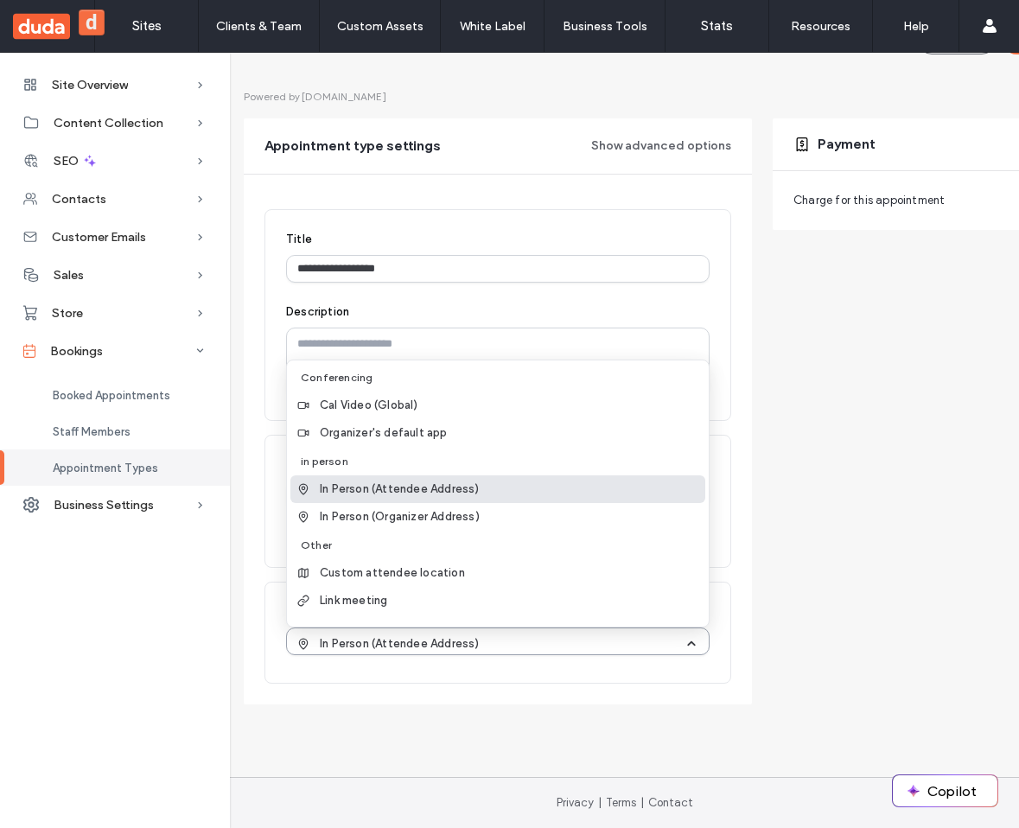
click at [386, 635] on span "In Person (Attendee Address)" at bounding box center [400, 643] width 160 height 17
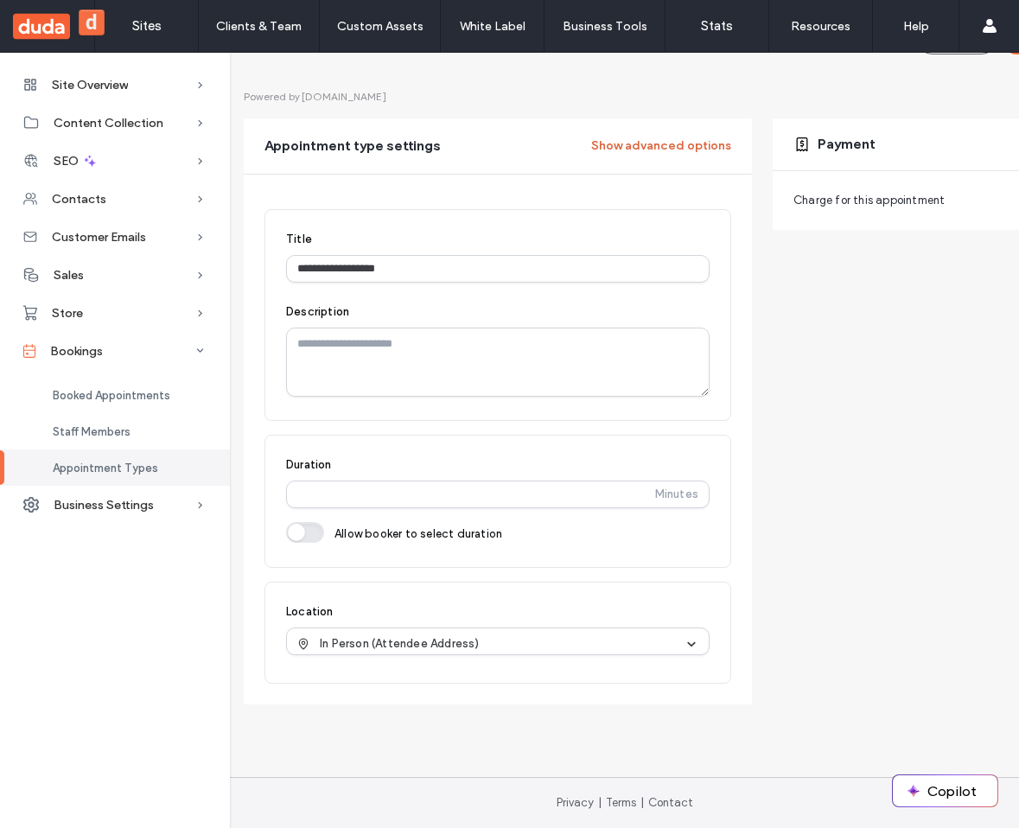
click at [639, 132] on button "Show advanced options" at bounding box center [661, 146] width 140 height 28
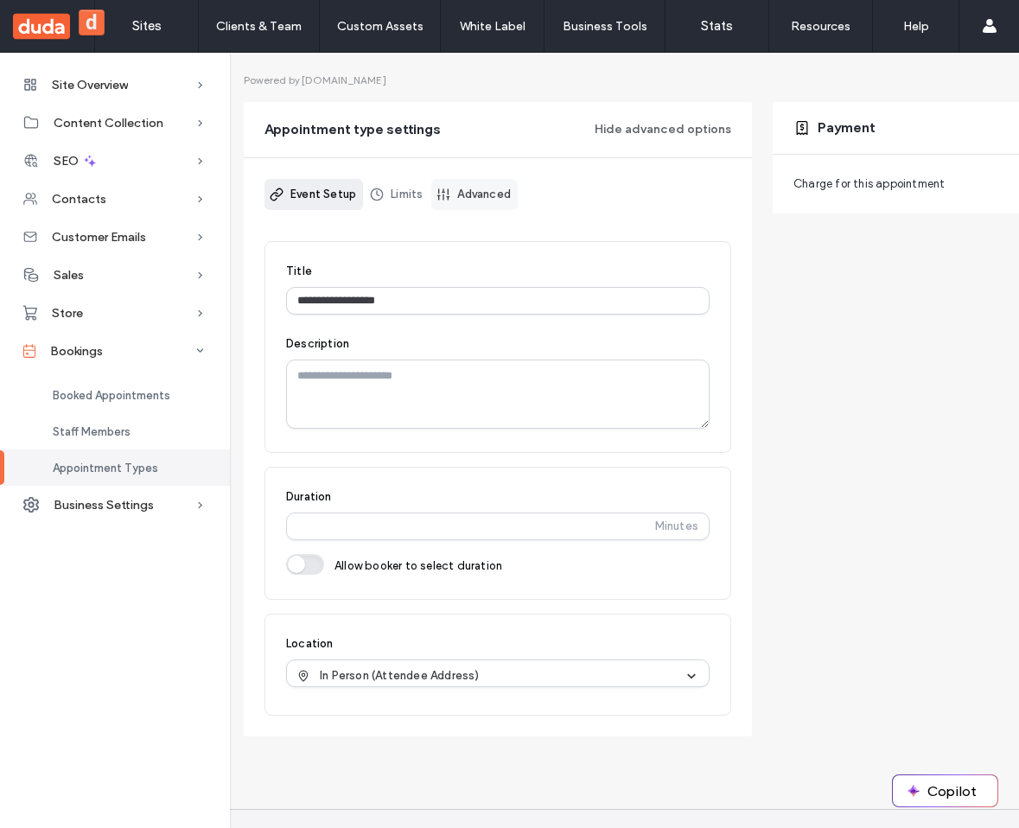
click at [502, 196] on link "Advanced" at bounding box center [474, 194] width 86 height 31
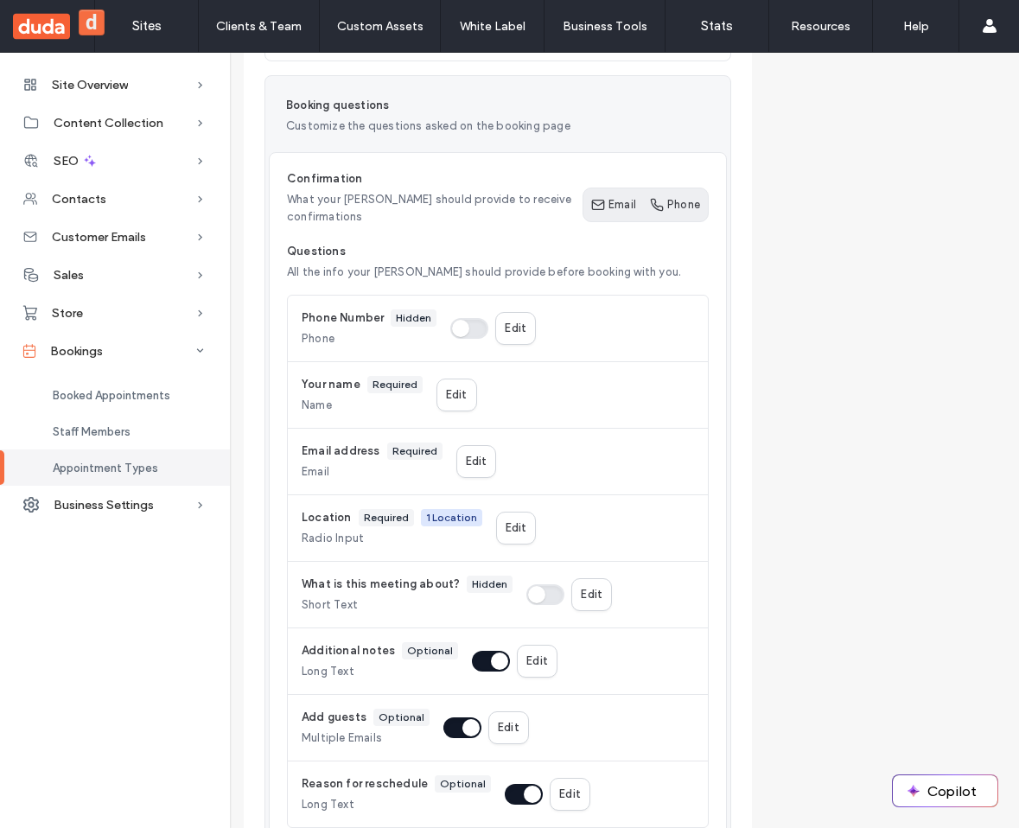
scroll to position [426, 0]
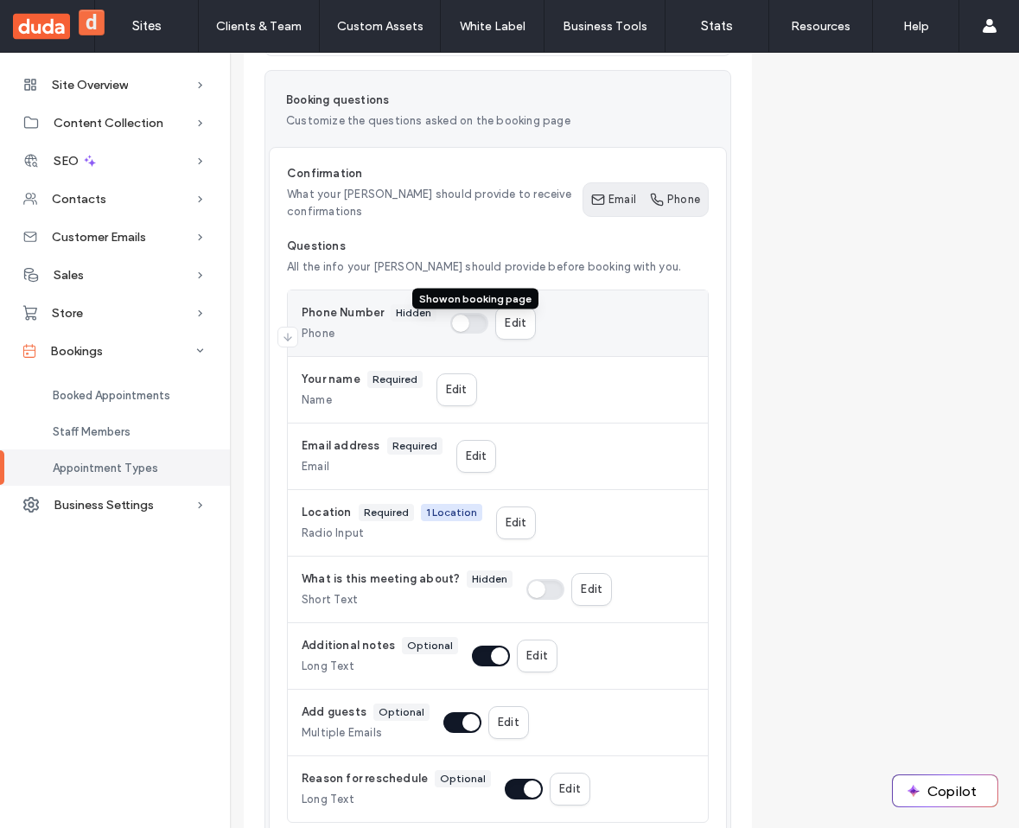
click at [465, 322] on button "button" at bounding box center [469, 323] width 38 height 21
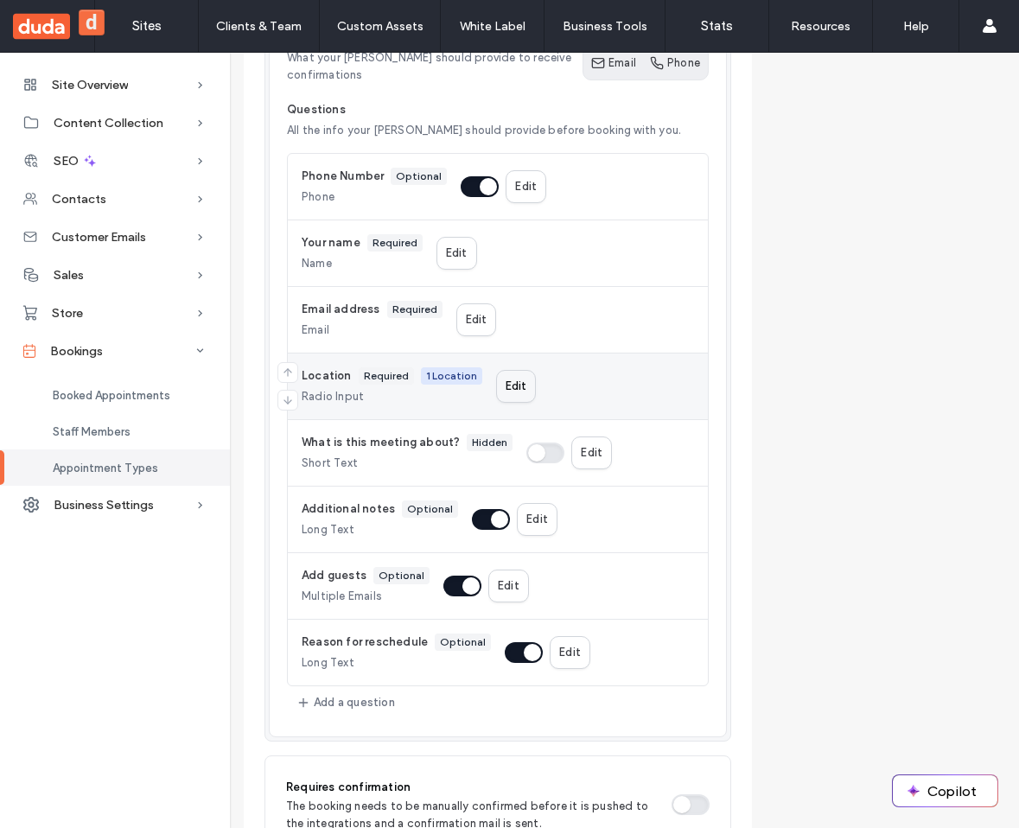
scroll to position [564, 0]
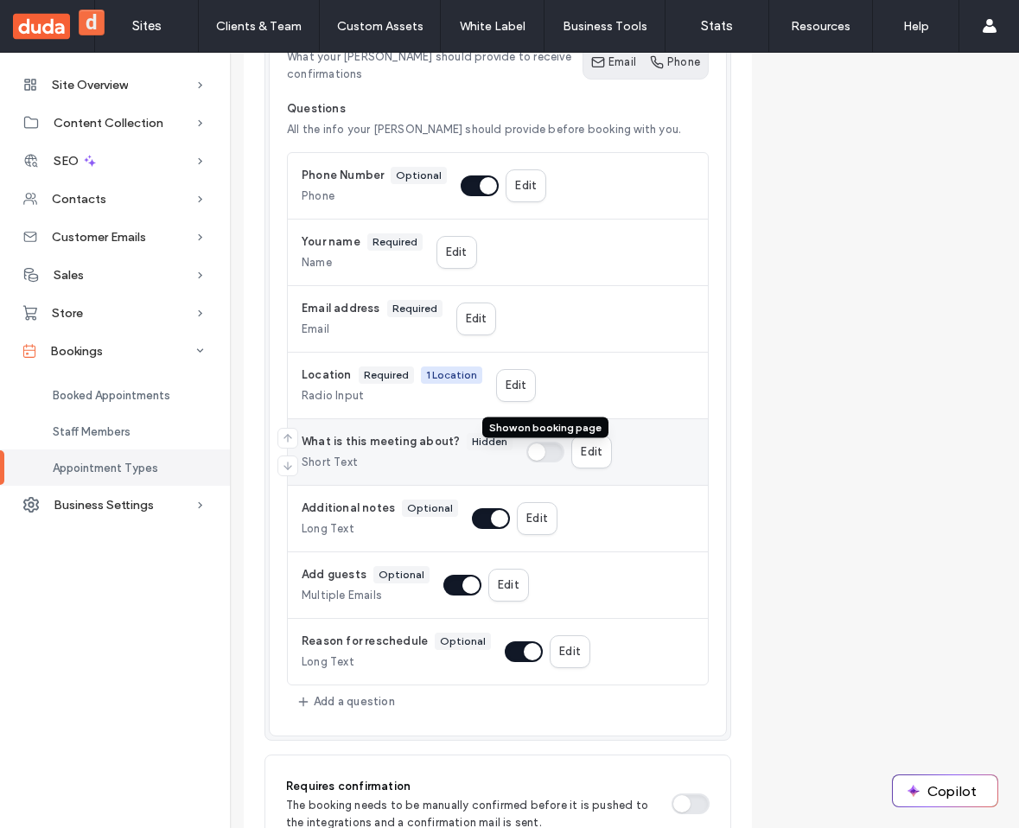
click at [539, 456] on button "button" at bounding box center [545, 452] width 38 height 21
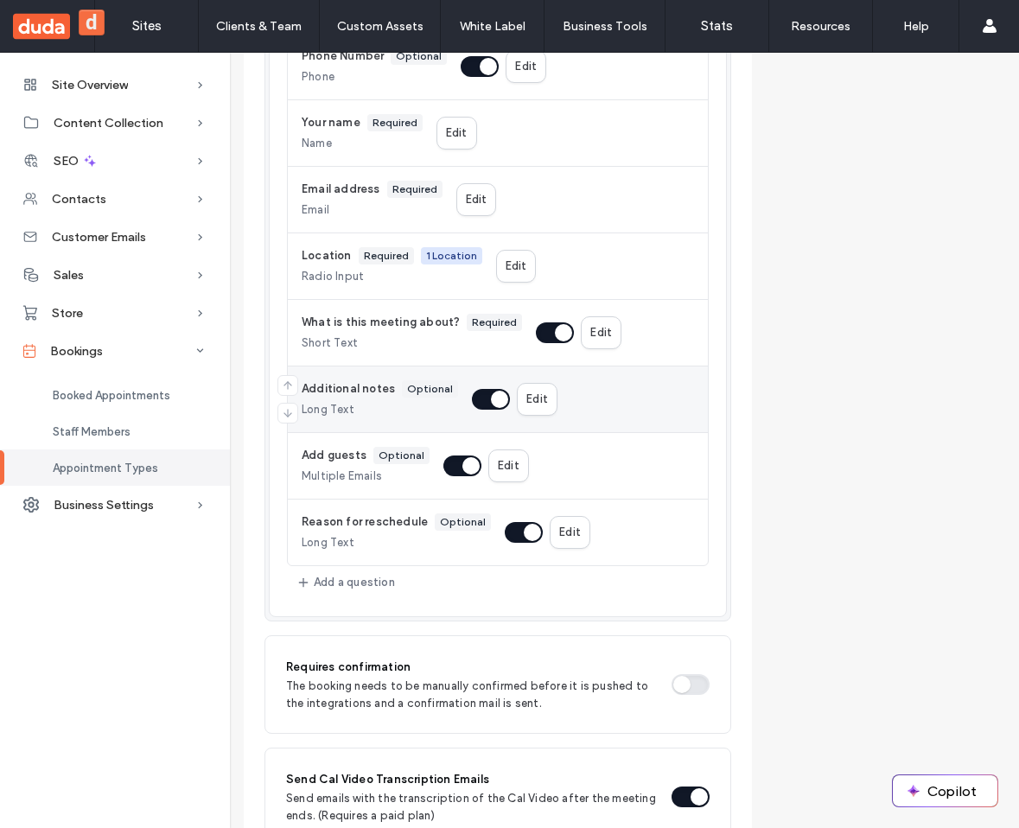
scroll to position [686, 0]
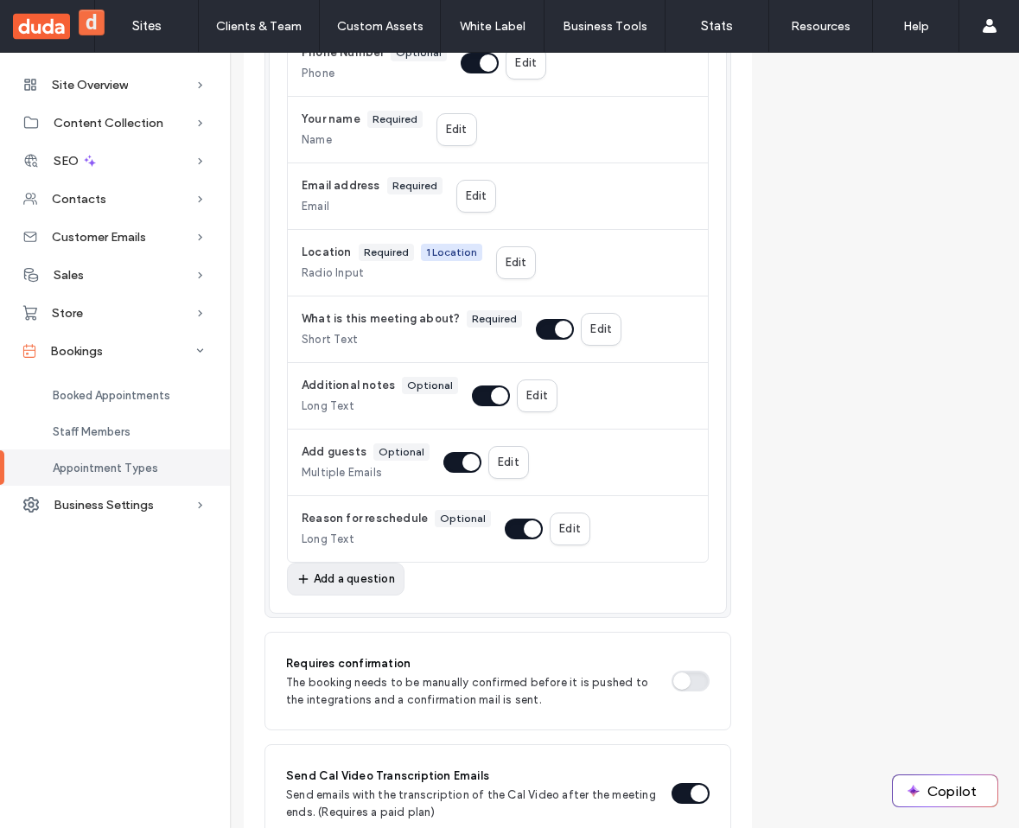
click at [0, 0] on div "Add a question" at bounding box center [0, 0] width 0 height 0
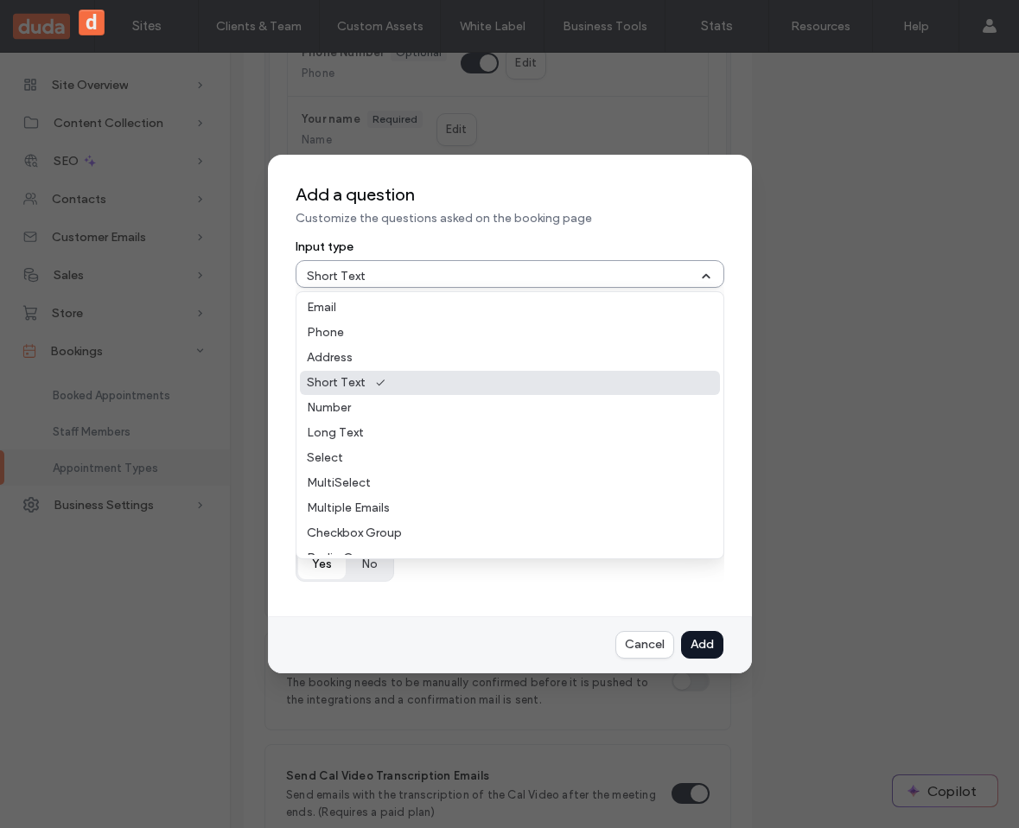
click at [438, 276] on div at bounding box center [534, 276] width 330 height 17
click at [391, 465] on div "Select" at bounding box center [510, 458] width 420 height 24
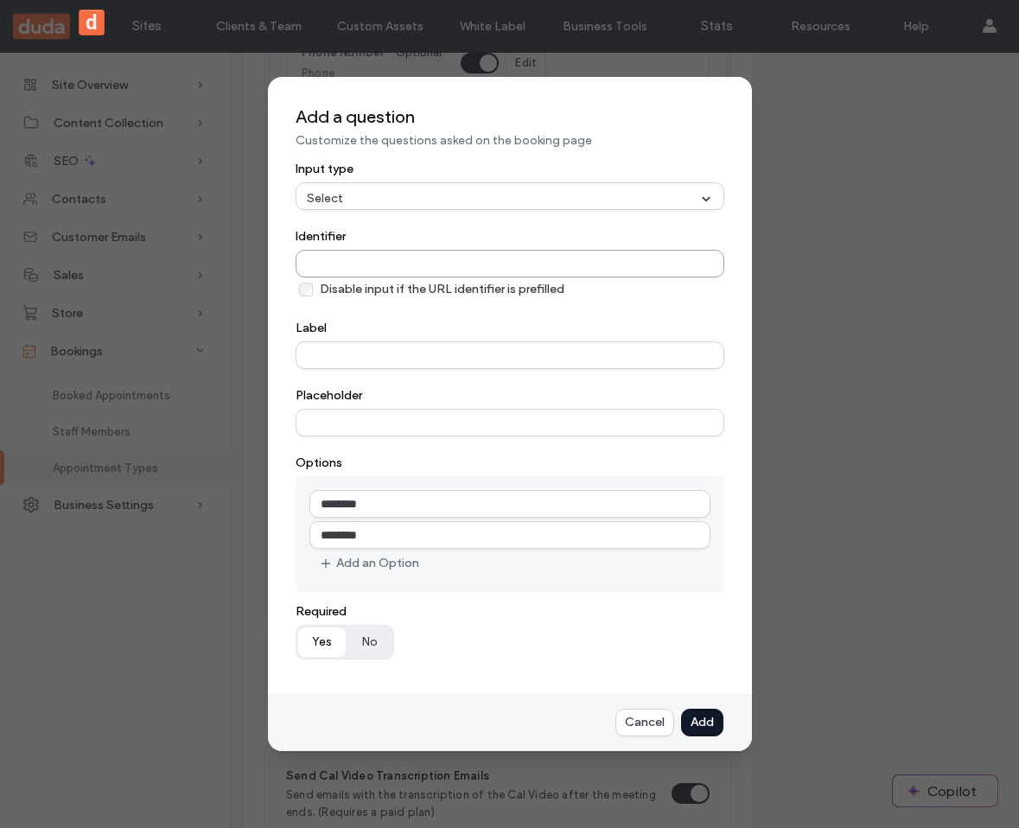
click at [381, 260] on input "Identifier" at bounding box center [510, 264] width 429 height 28
type input "*"
type input "**********"
click at [370, 360] on input "Label" at bounding box center [510, 355] width 429 height 28
type input "**********"
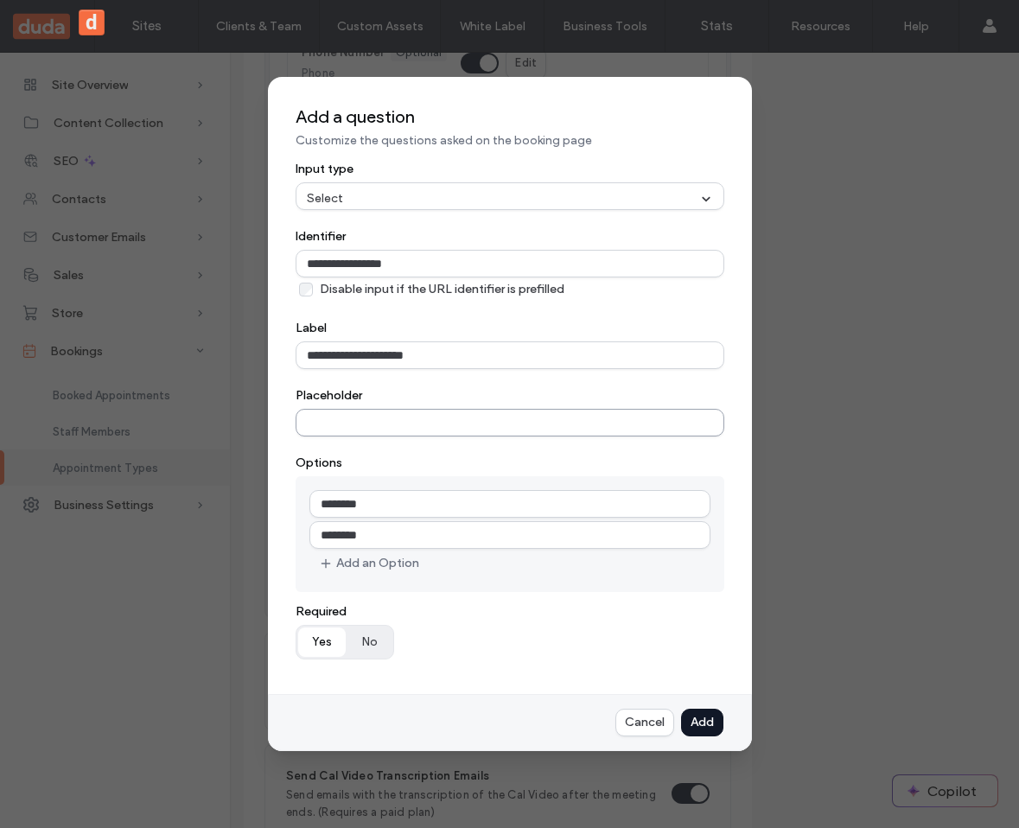
click at [346, 430] on input "Placeholder" at bounding box center [510, 423] width 429 height 28
click at [347, 512] on input "********" at bounding box center [509, 504] width 401 height 28
type input "******"
click at [367, 530] on input "********" at bounding box center [509, 535] width 401 height 28
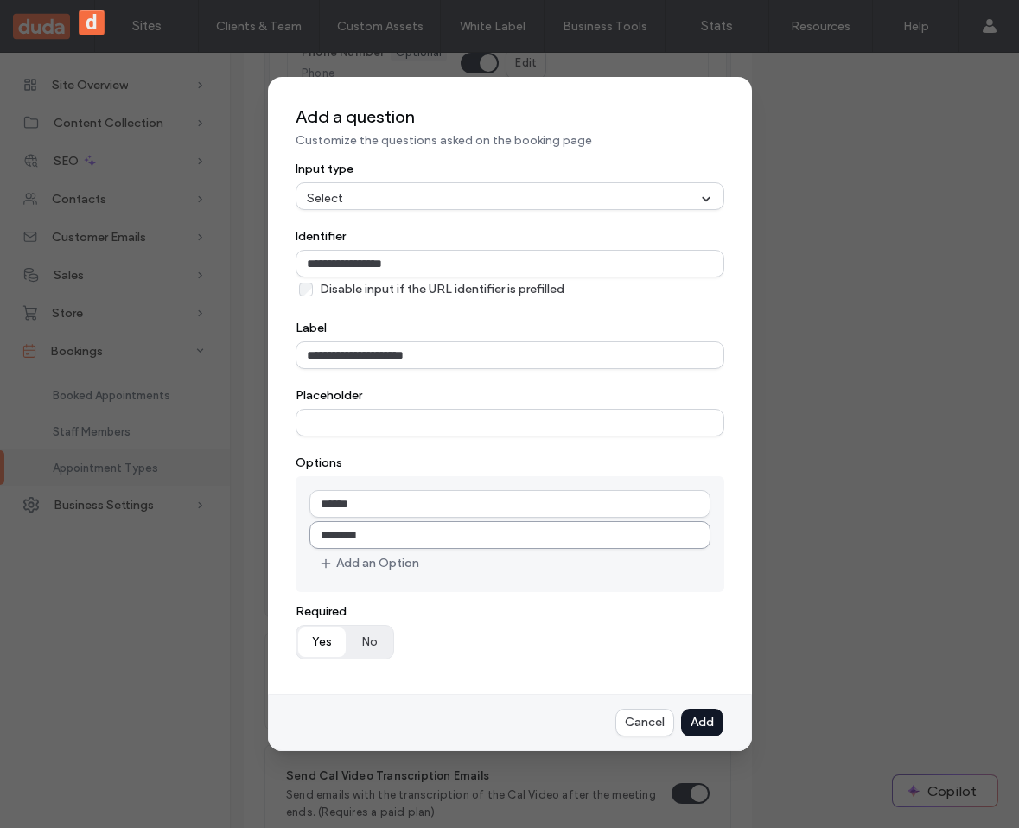
click at [367, 530] on input "********" at bounding box center [509, 535] width 401 height 28
type input "**********"
click at [378, 644] on button "No" at bounding box center [369, 641] width 44 height 29
click at [322, 645] on button "Yes" at bounding box center [322, 641] width 48 height 29
click at [367, 640] on button "No" at bounding box center [369, 641] width 44 height 29
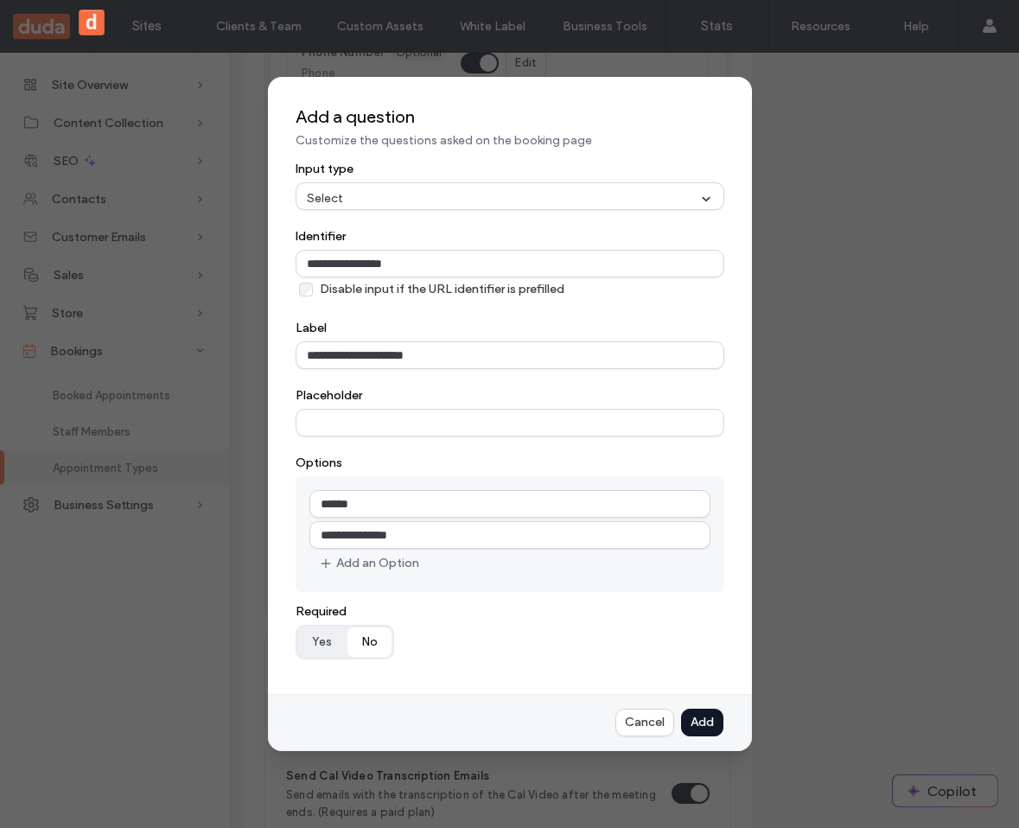
click at [0, 0] on div "Add" at bounding box center [0, 0] width 0 height 0
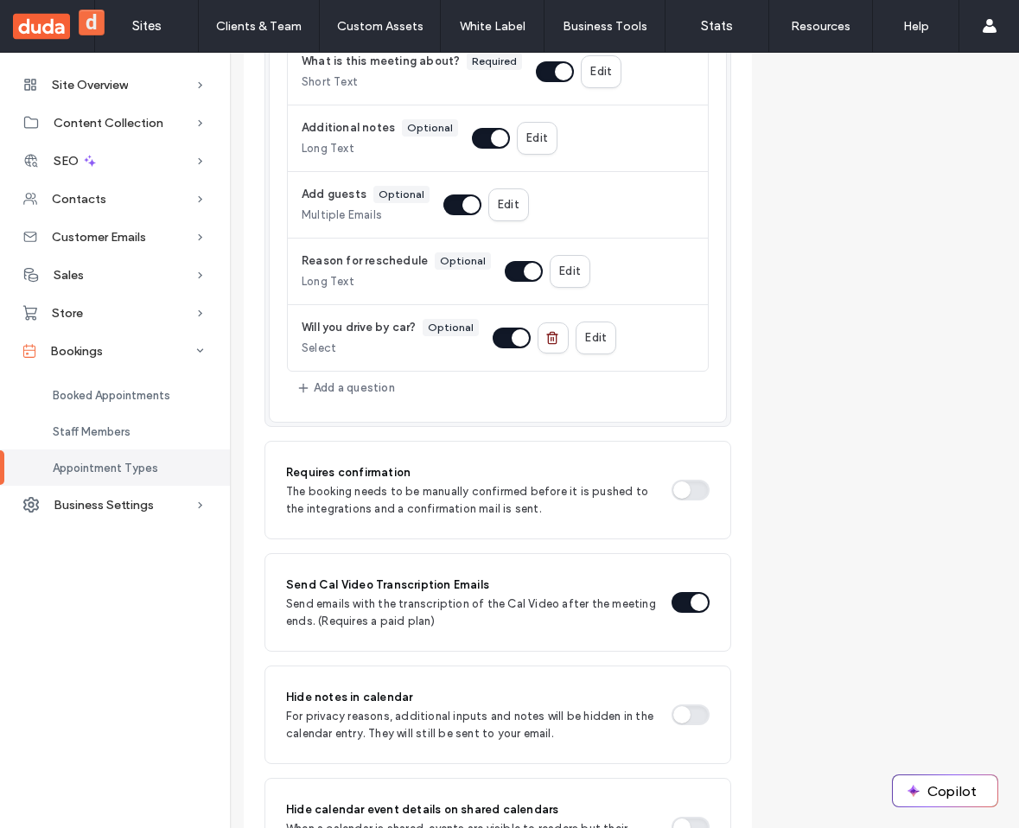
scroll to position [937, 0]
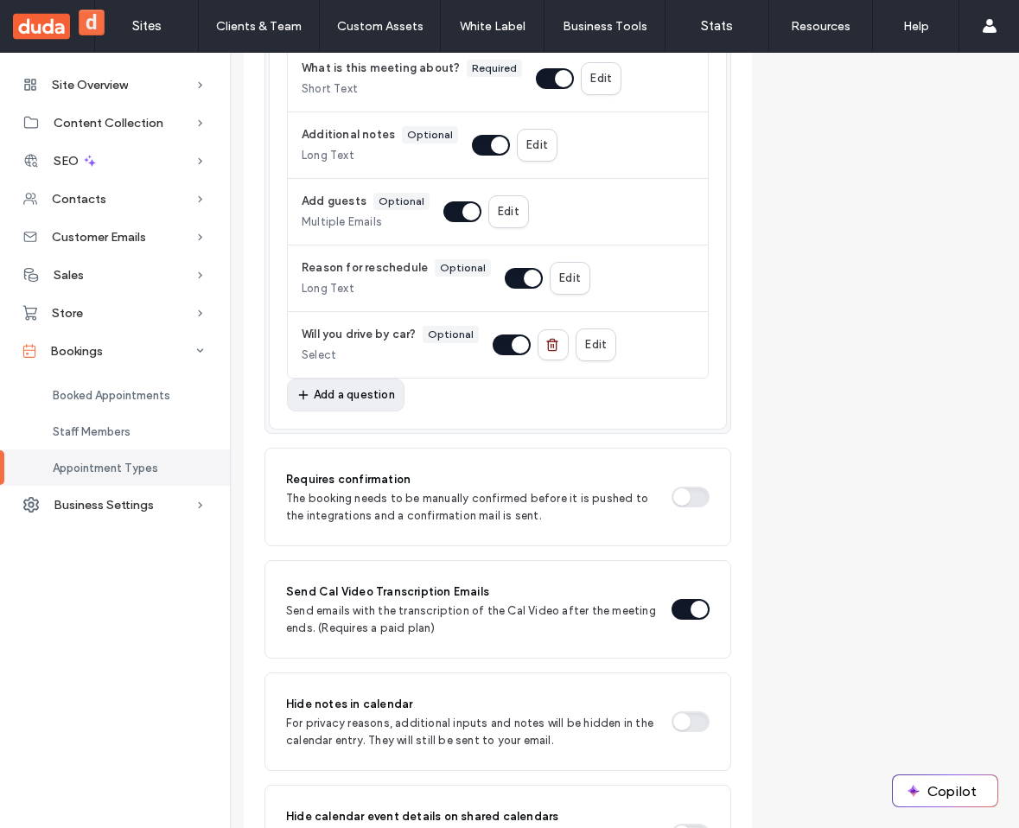
click at [0, 0] on div "Add a question" at bounding box center [0, 0] width 0 height 0
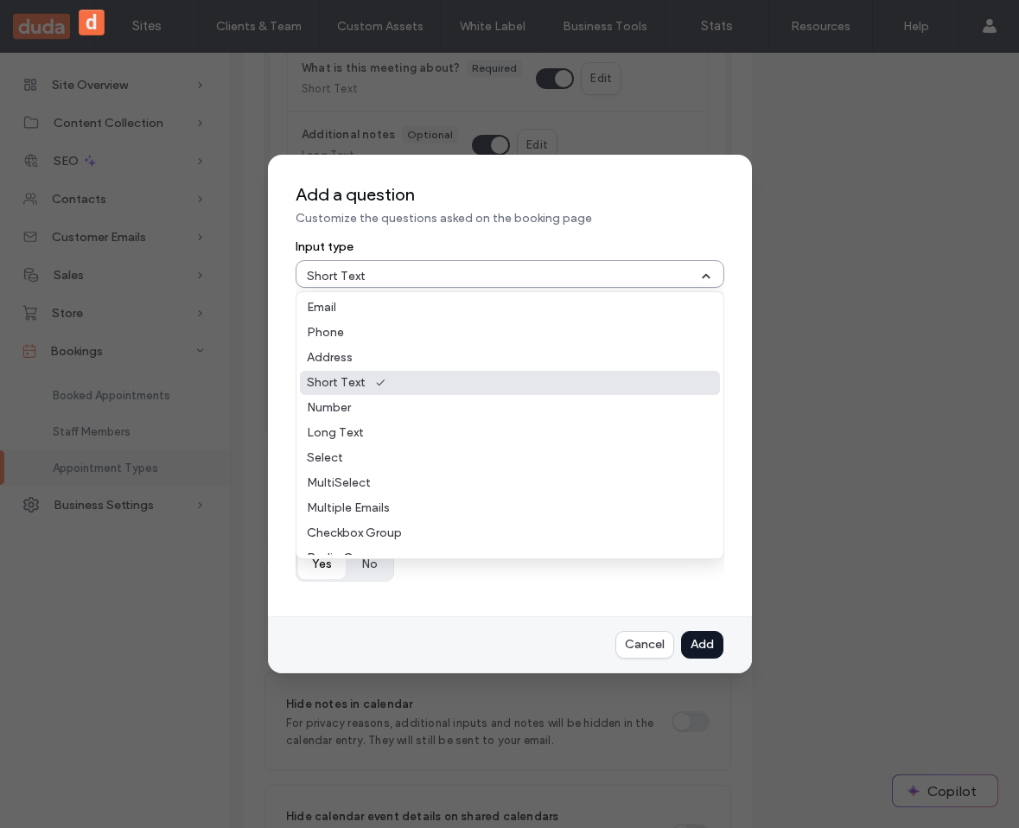
click at [366, 274] on div "Short Text" at bounding box center [503, 276] width 392 height 17
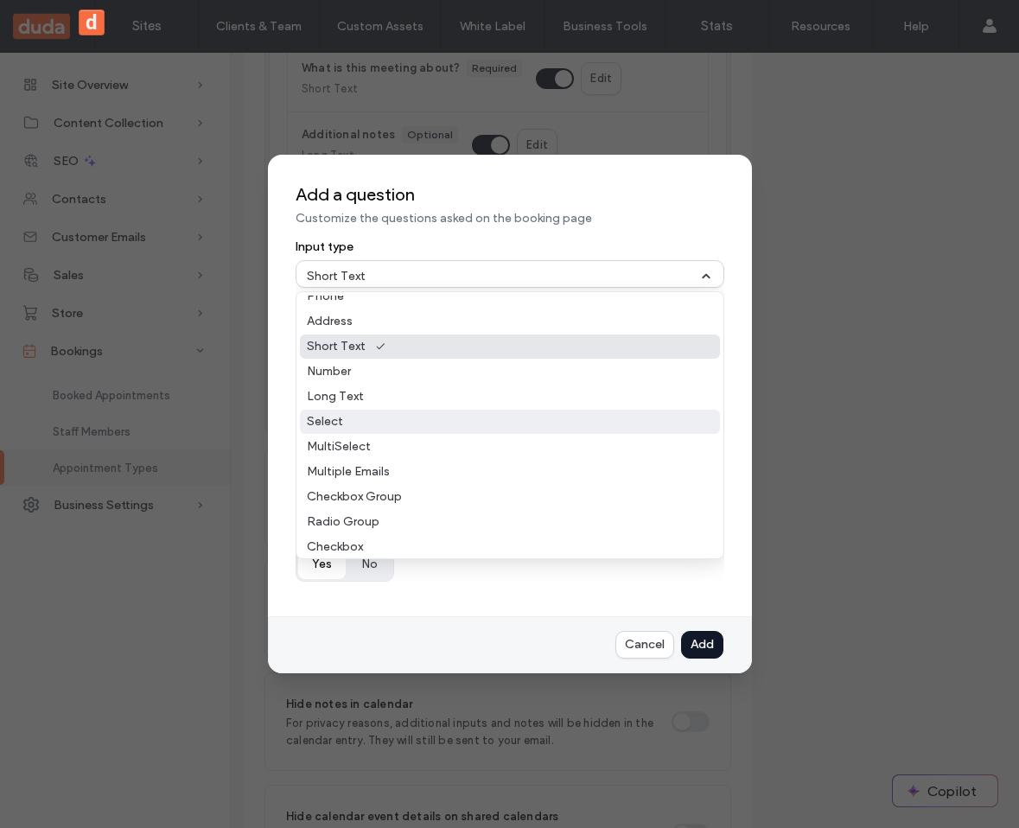
scroll to position [66, 0]
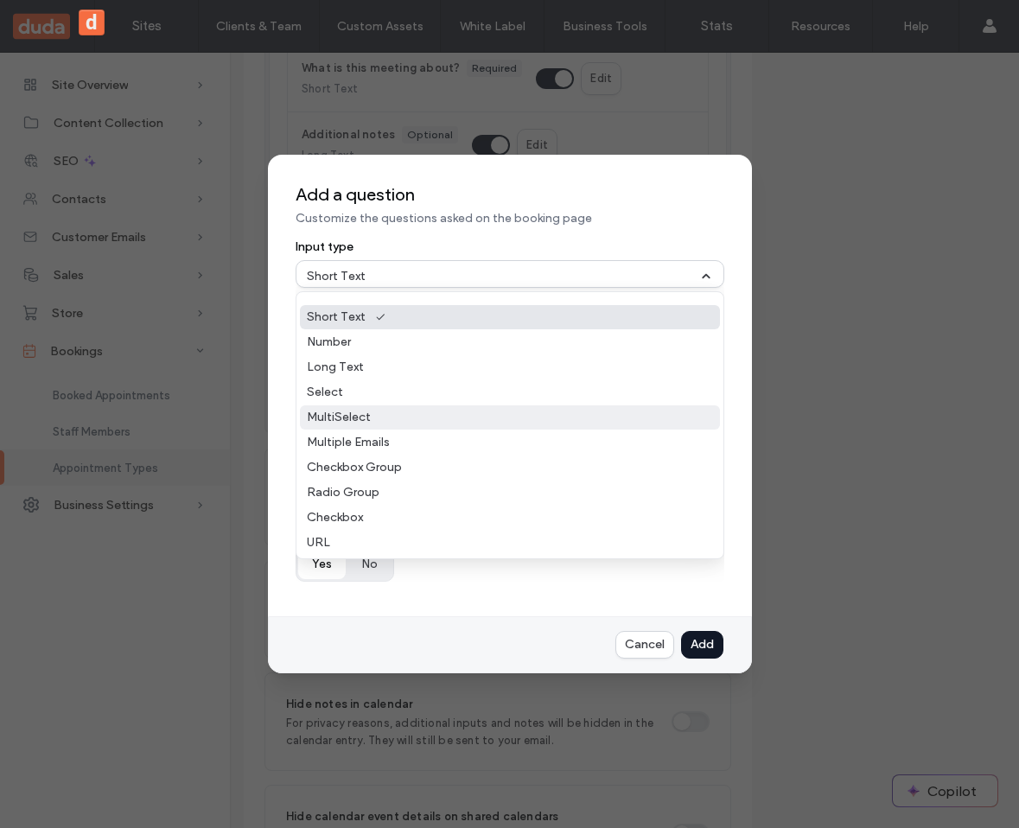
click at [377, 409] on div "MultiSelect" at bounding box center [510, 417] width 420 height 24
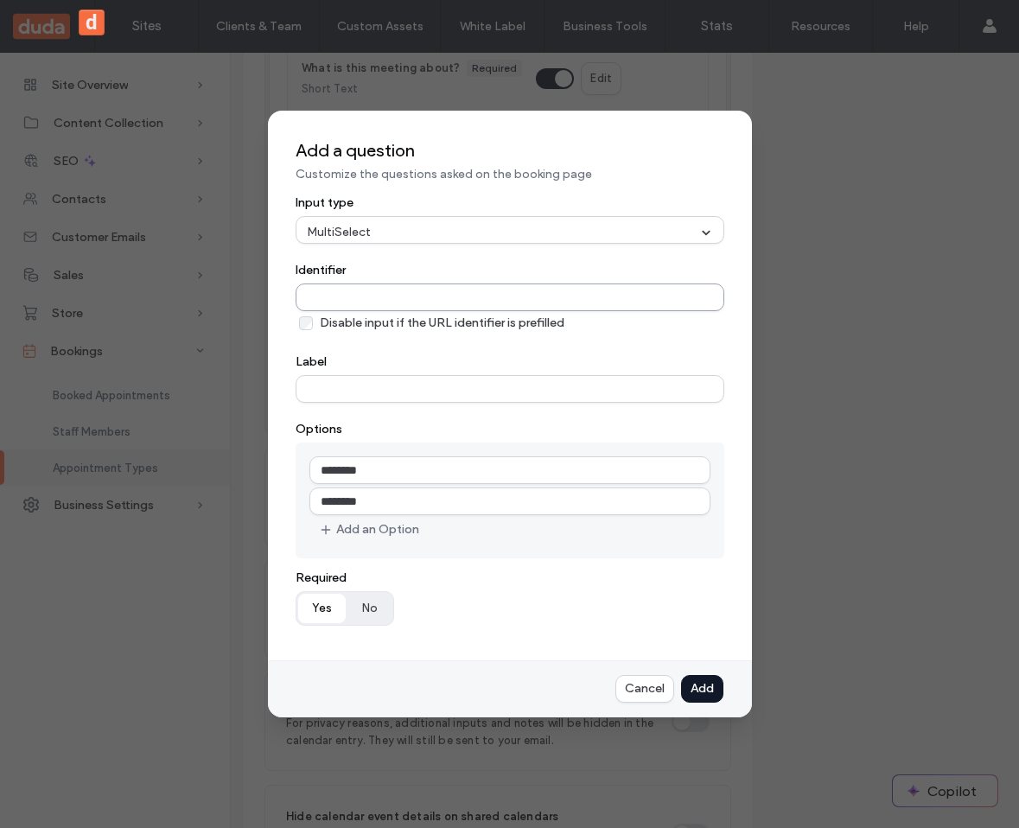
click at [353, 291] on input "Identifier" at bounding box center [510, 297] width 429 height 28
type input "******"
click at [339, 376] on input "Label" at bounding box center [510, 389] width 429 height 28
type input "**********"
click at [377, 470] on input "********" at bounding box center [509, 470] width 401 height 28
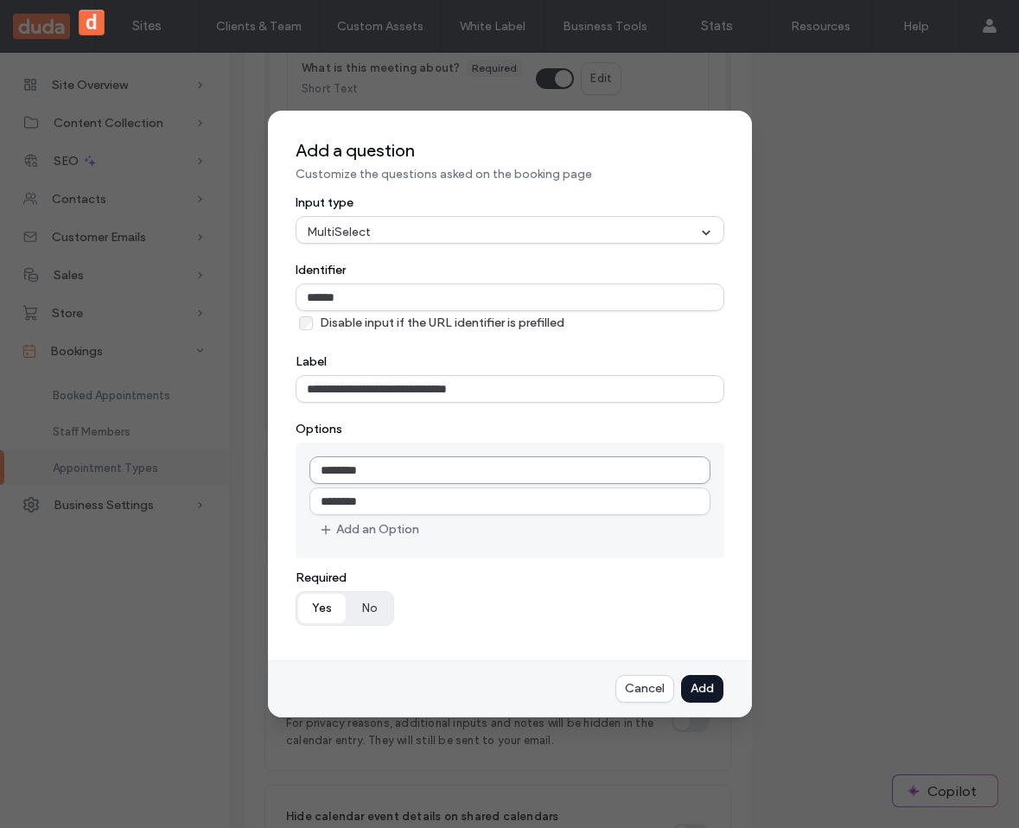
click at [377, 470] on input "********" at bounding box center [509, 470] width 401 height 28
type input "******"
click at [360, 493] on input "********" at bounding box center [509, 501] width 401 height 28
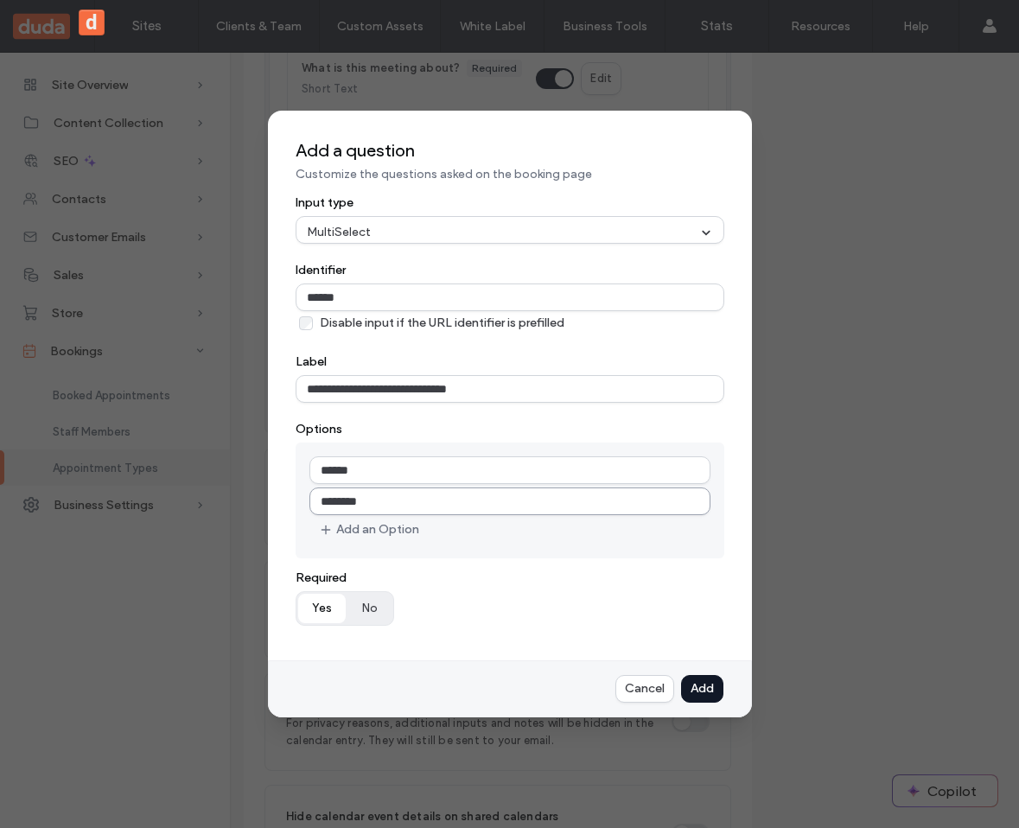
click at [360, 493] on input "********" at bounding box center [509, 501] width 401 height 28
type input "***"
click at [0, 0] on div "Add an Option" at bounding box center [0, 0] width 0 height 0
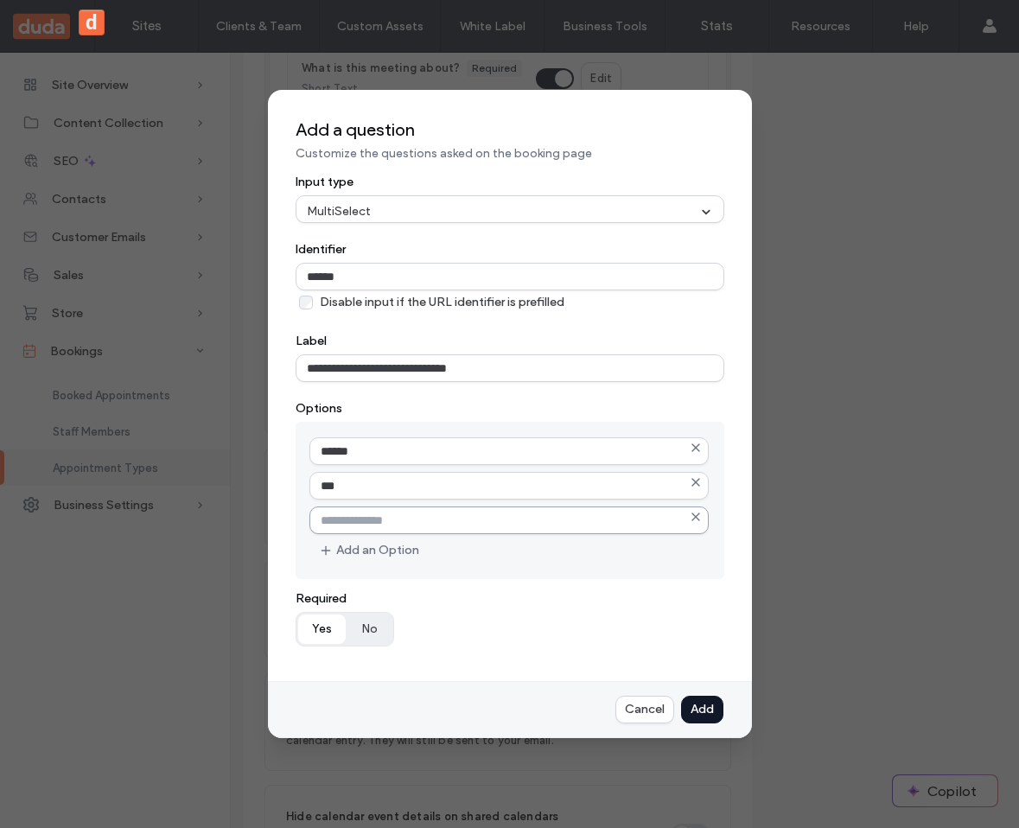
click at [359, 516] on input at bounding box center [508, 520] width 399 height 28
type input "*"
type input "*****"
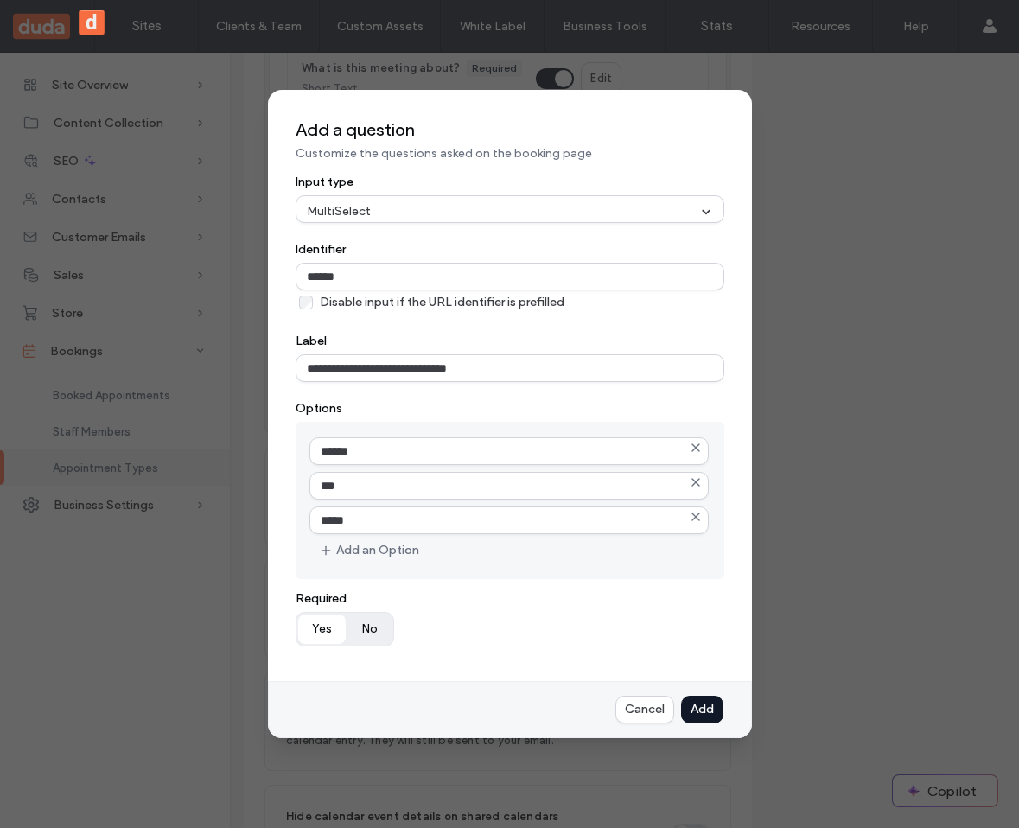
click at [353, 620] on button "No" at bounding box center [369, 629] width 44 height 29
click at [0, 0] on div "Add" at bounding box center [0, 0] width 0 height 0
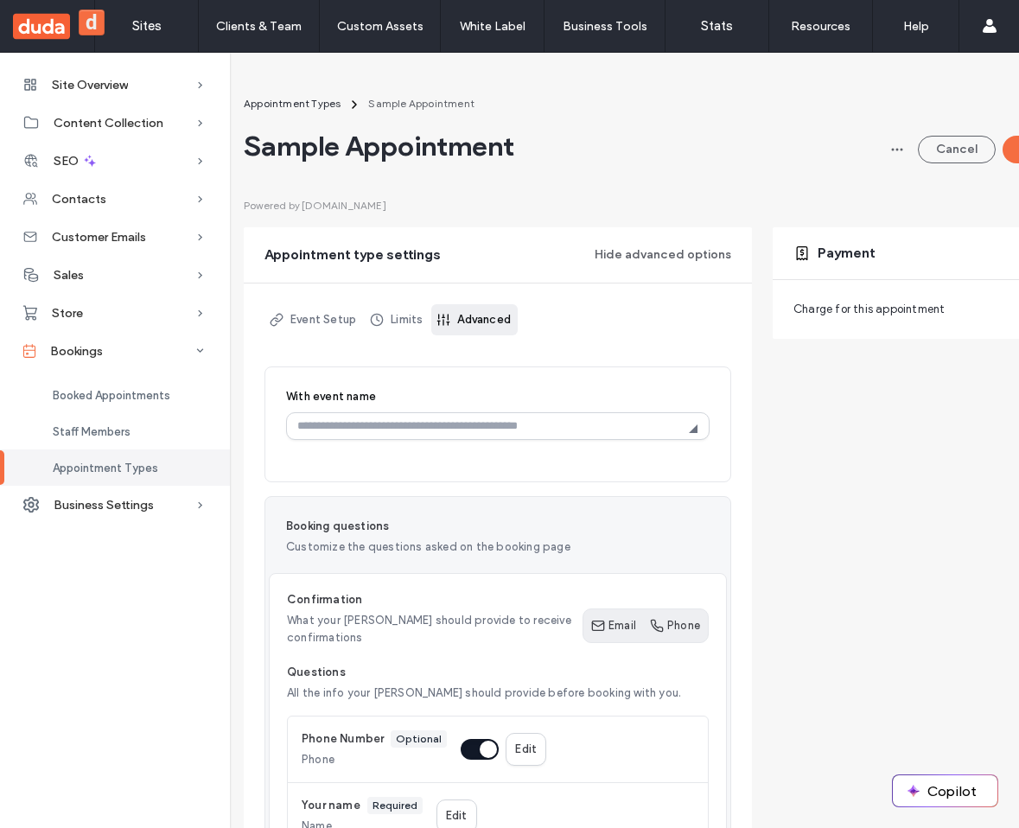
scroll to position [0, 87]
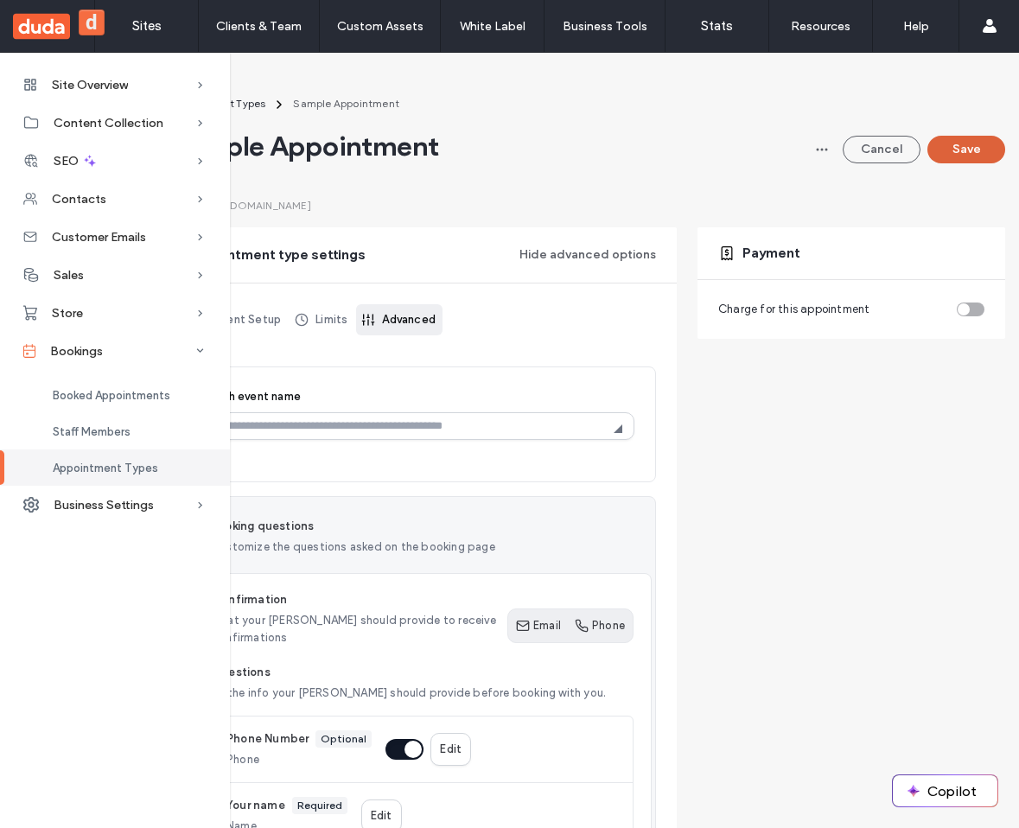
click at [927, 151] on button "Save" at bounding box center [966, 150] width 78 height 28
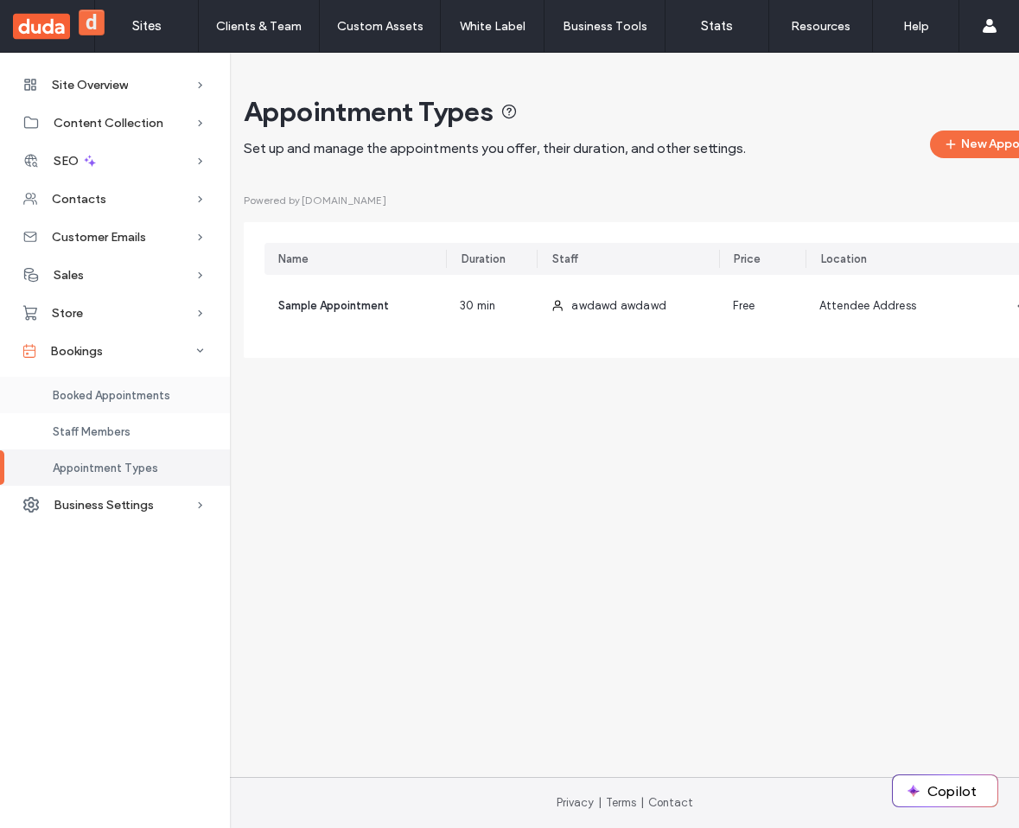
click at [105, 386] on div "Booked Appointments" at bounding box center [115, 395] width 230 height 36
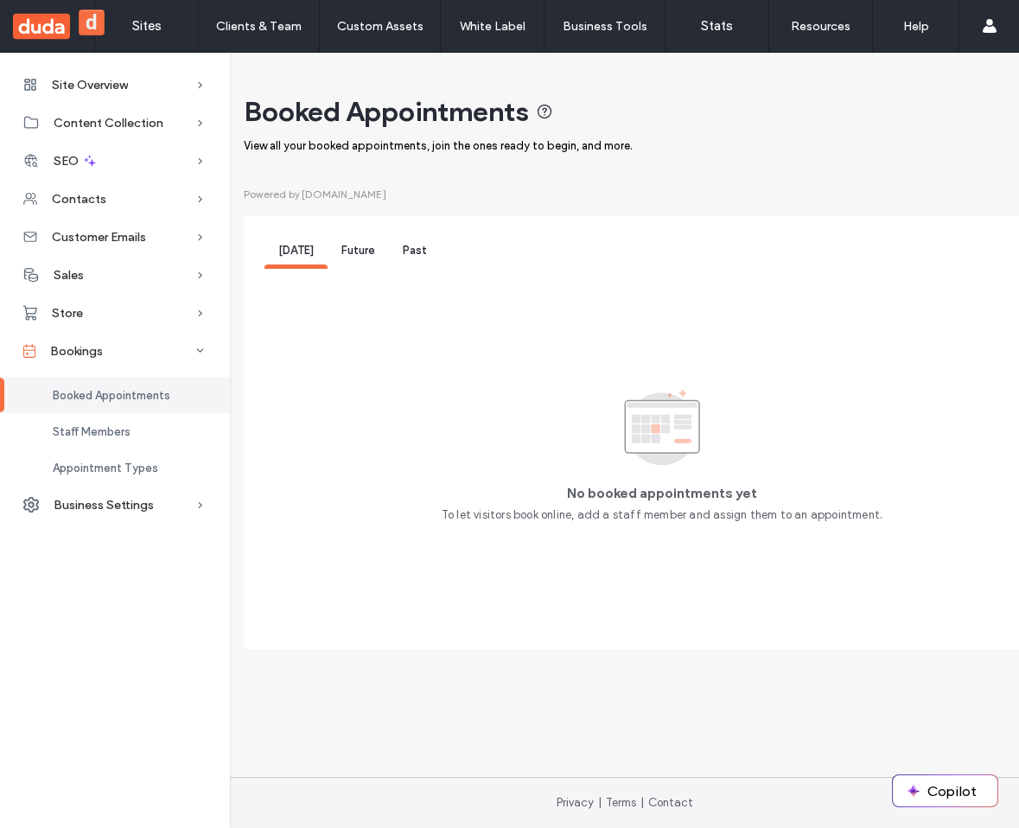
click at [360, 256] on span "Future" at bounding box center [358, 250] width 34 height 13
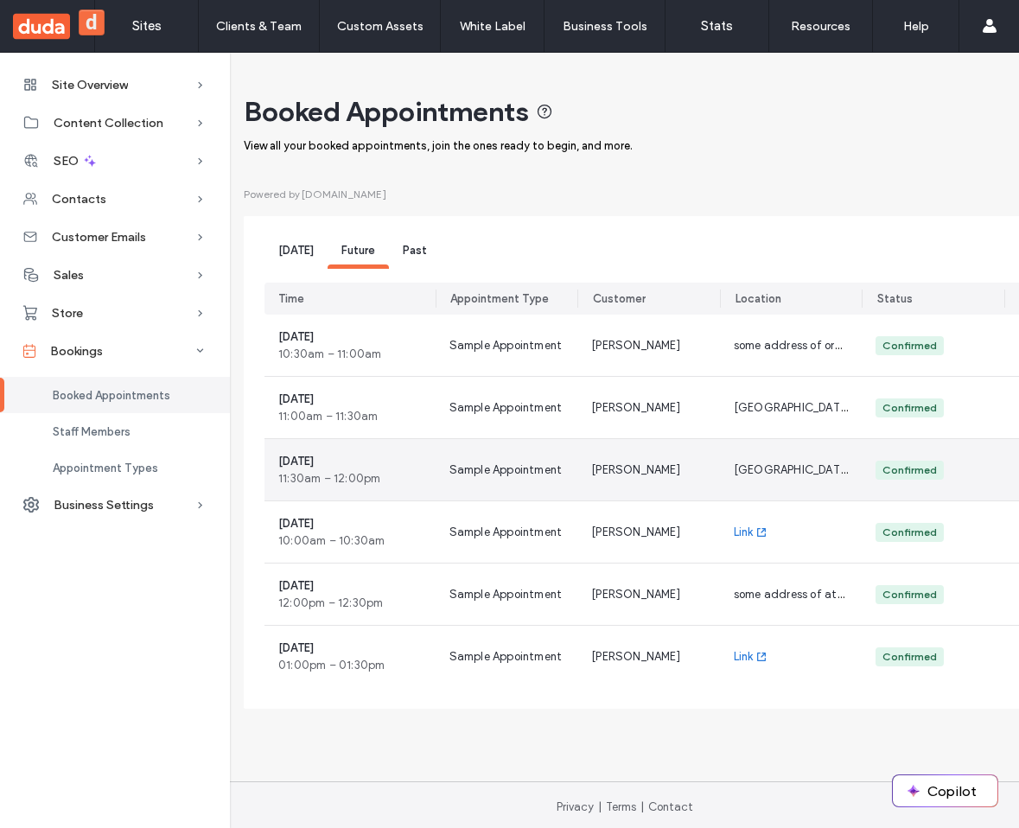
click at [646, 474] on div "Dmytro" at bounding box center [648, 469] width 143 height 61
